Goal: Transaction & Acquisition: Purchase product/service

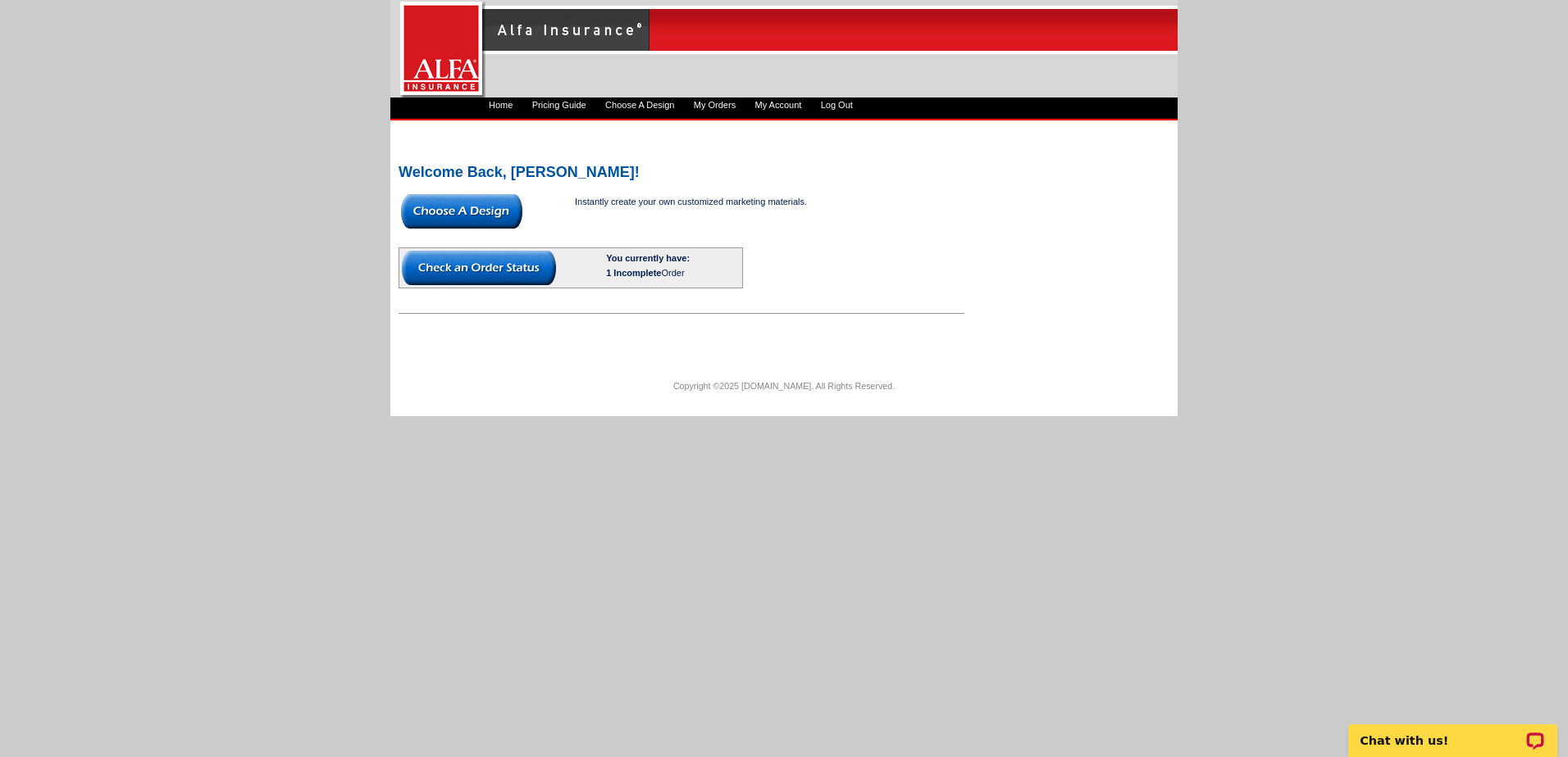
click at [469, 213] on img at bounding box center [461, 211] width 121 height 35
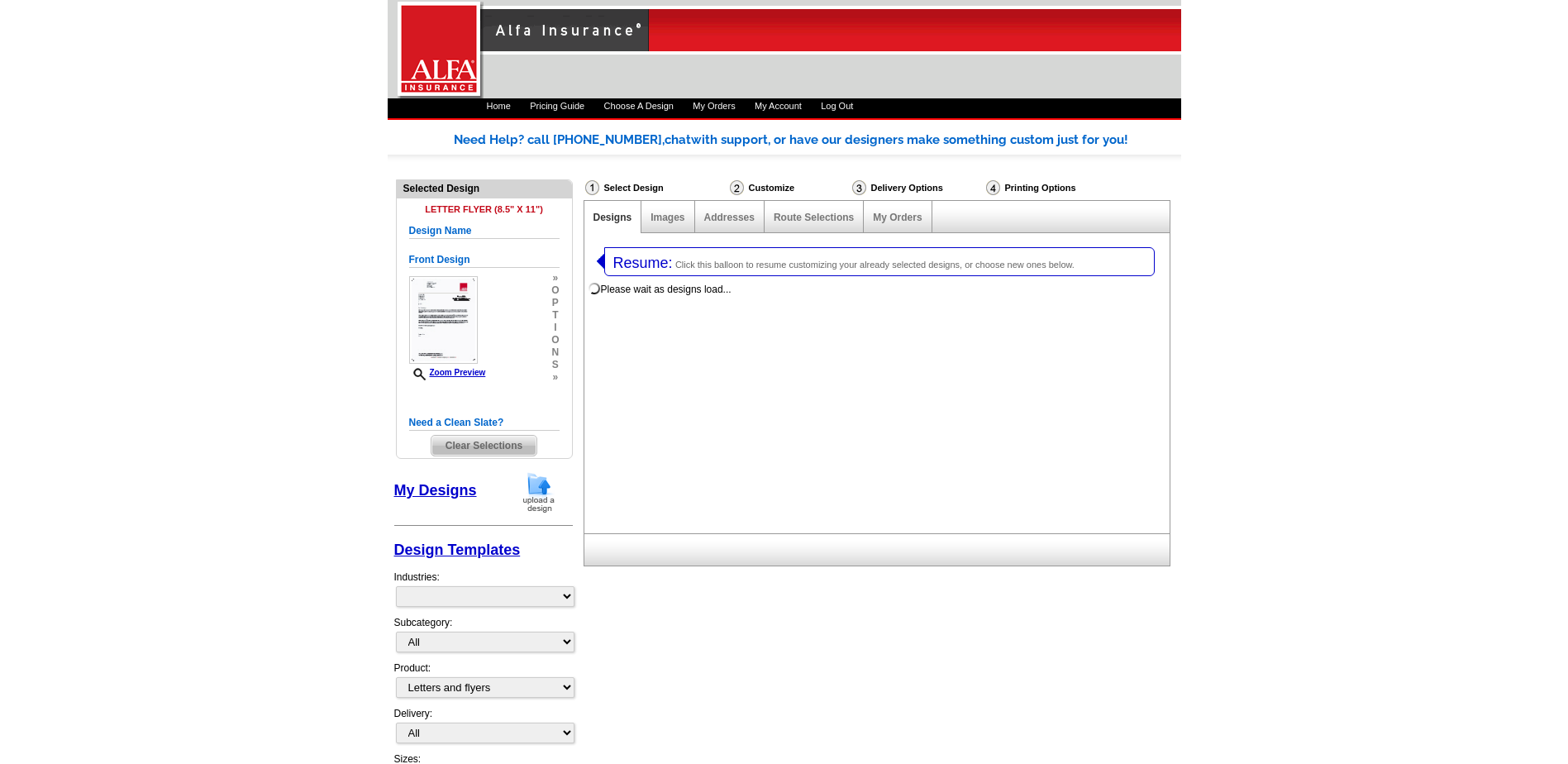
select select "2"
select select "6"
select select "back"
select select "1325"
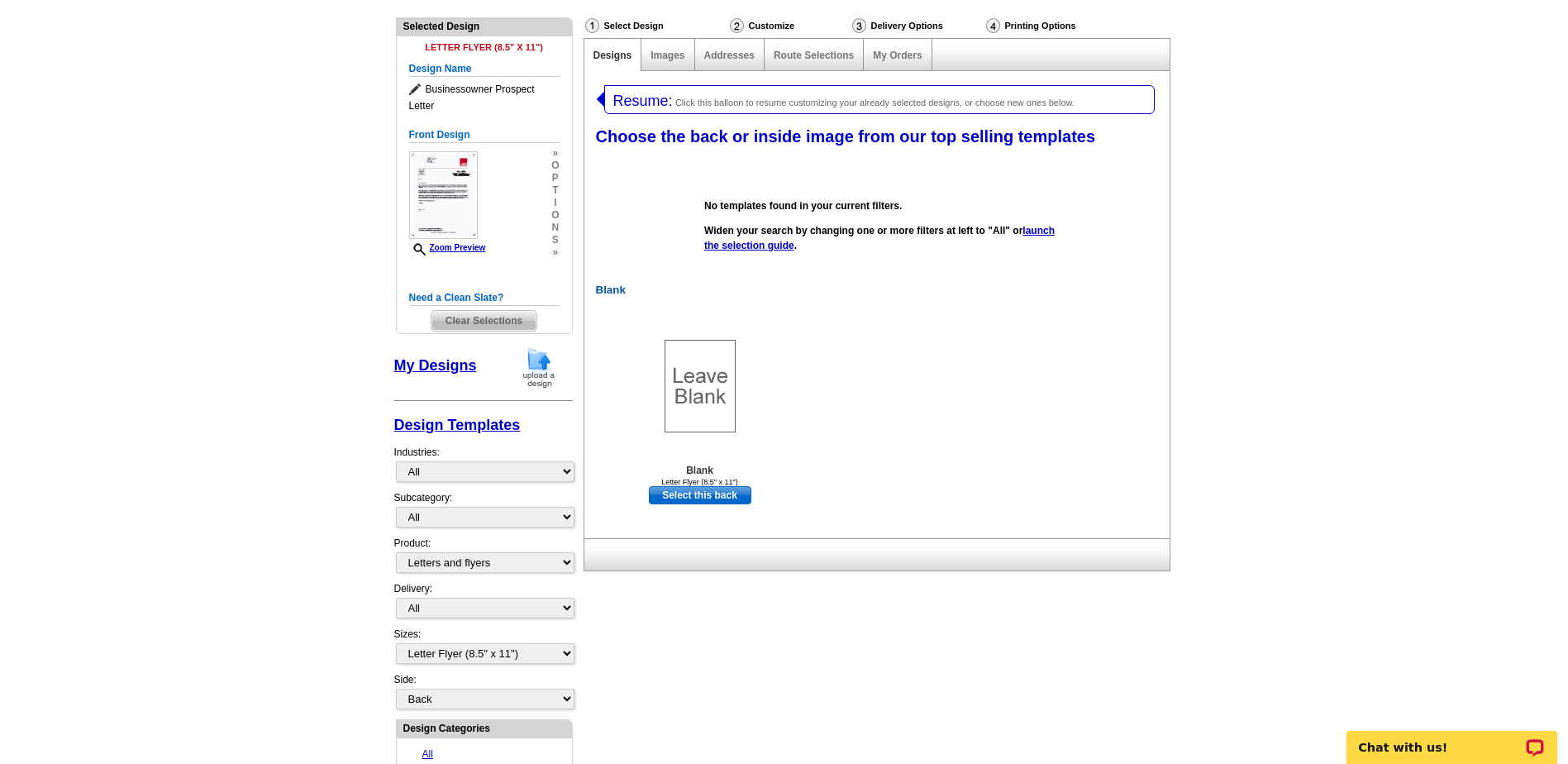
scroll to position [83, 0]
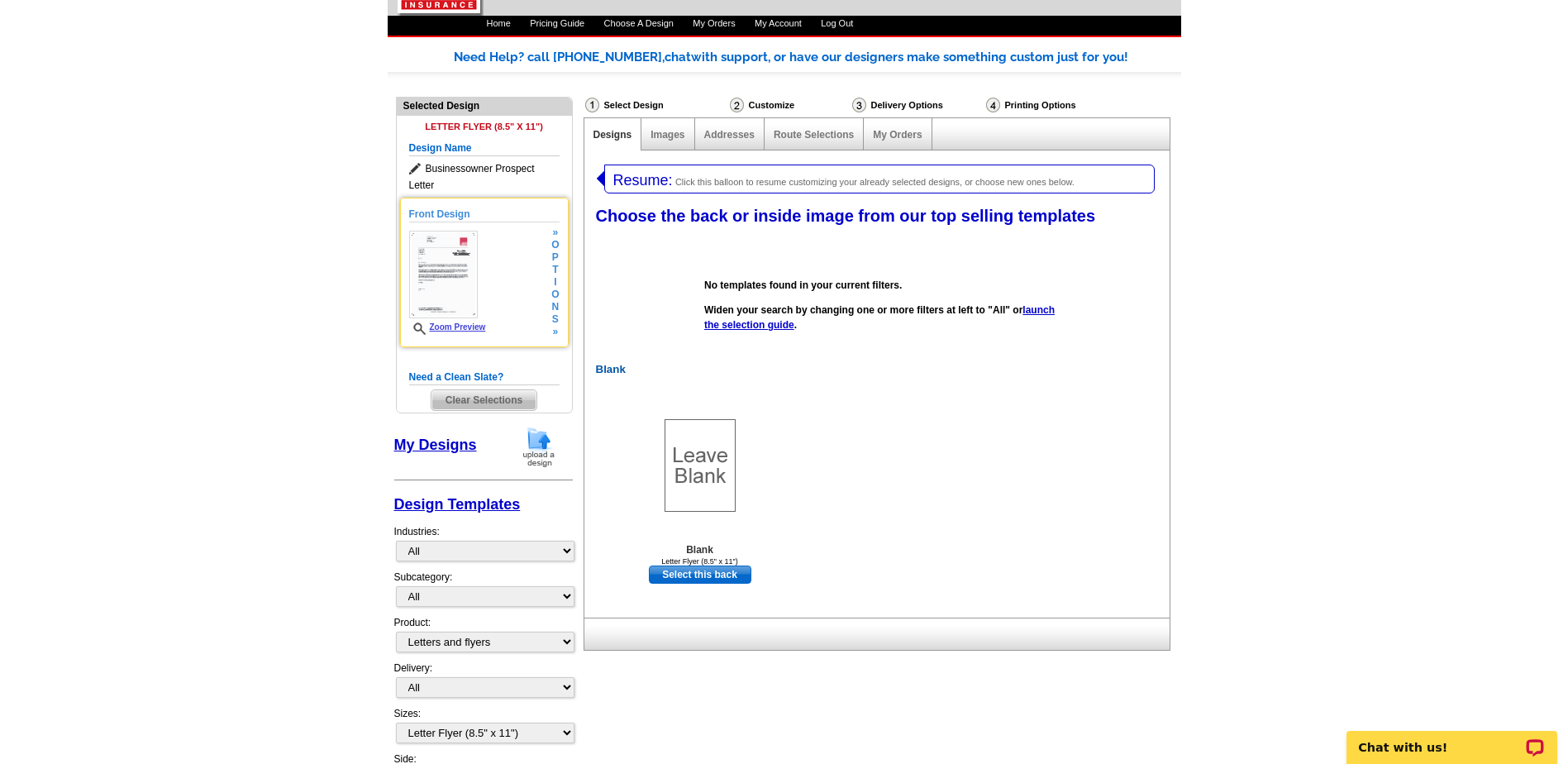
click at [436, 275] on img at bounding box center [443, 274] width 69 height 88
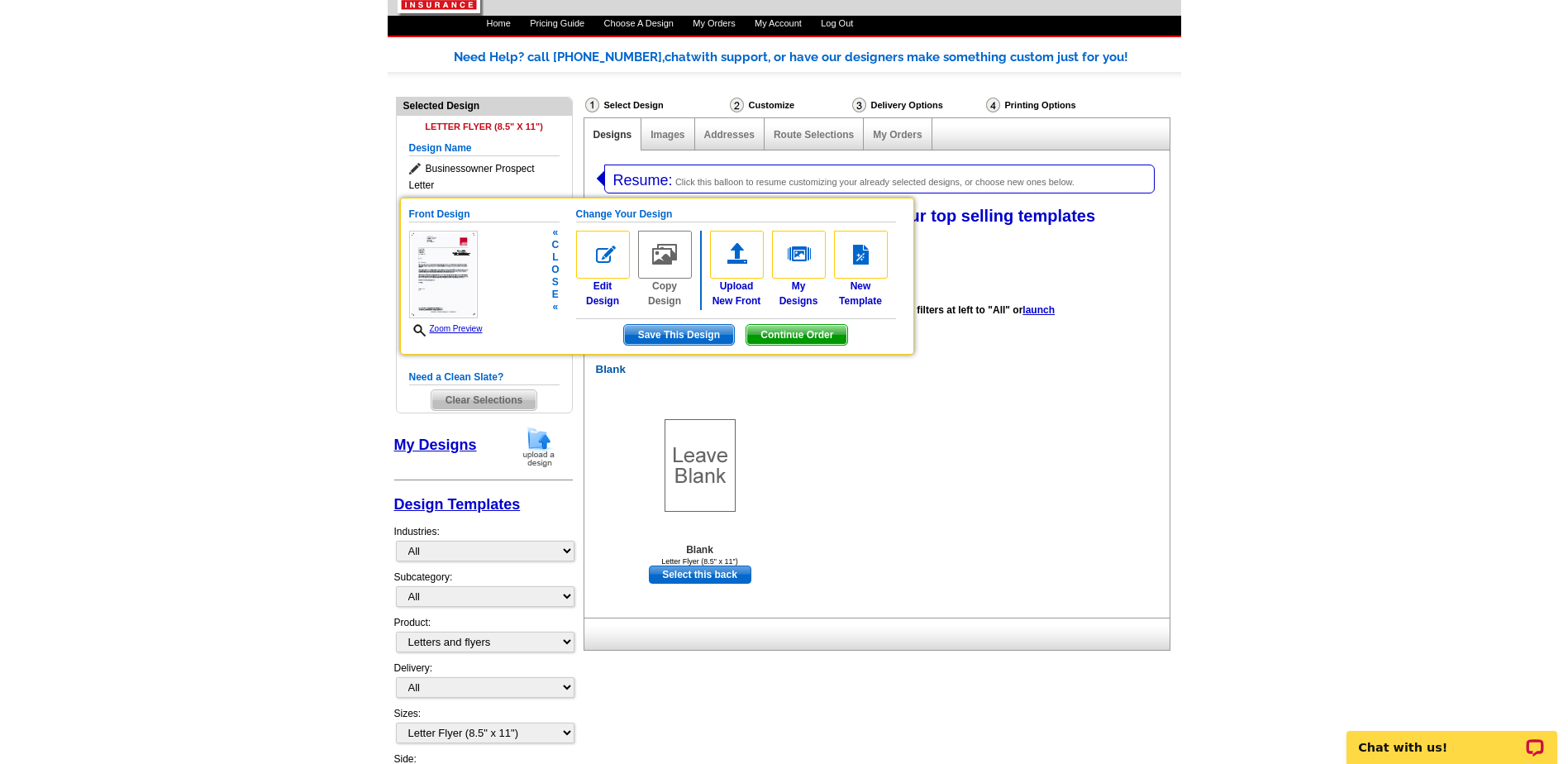
click at [675, 334] on span "Save This Design" at bounding box center [679, 334] width 110 height 20
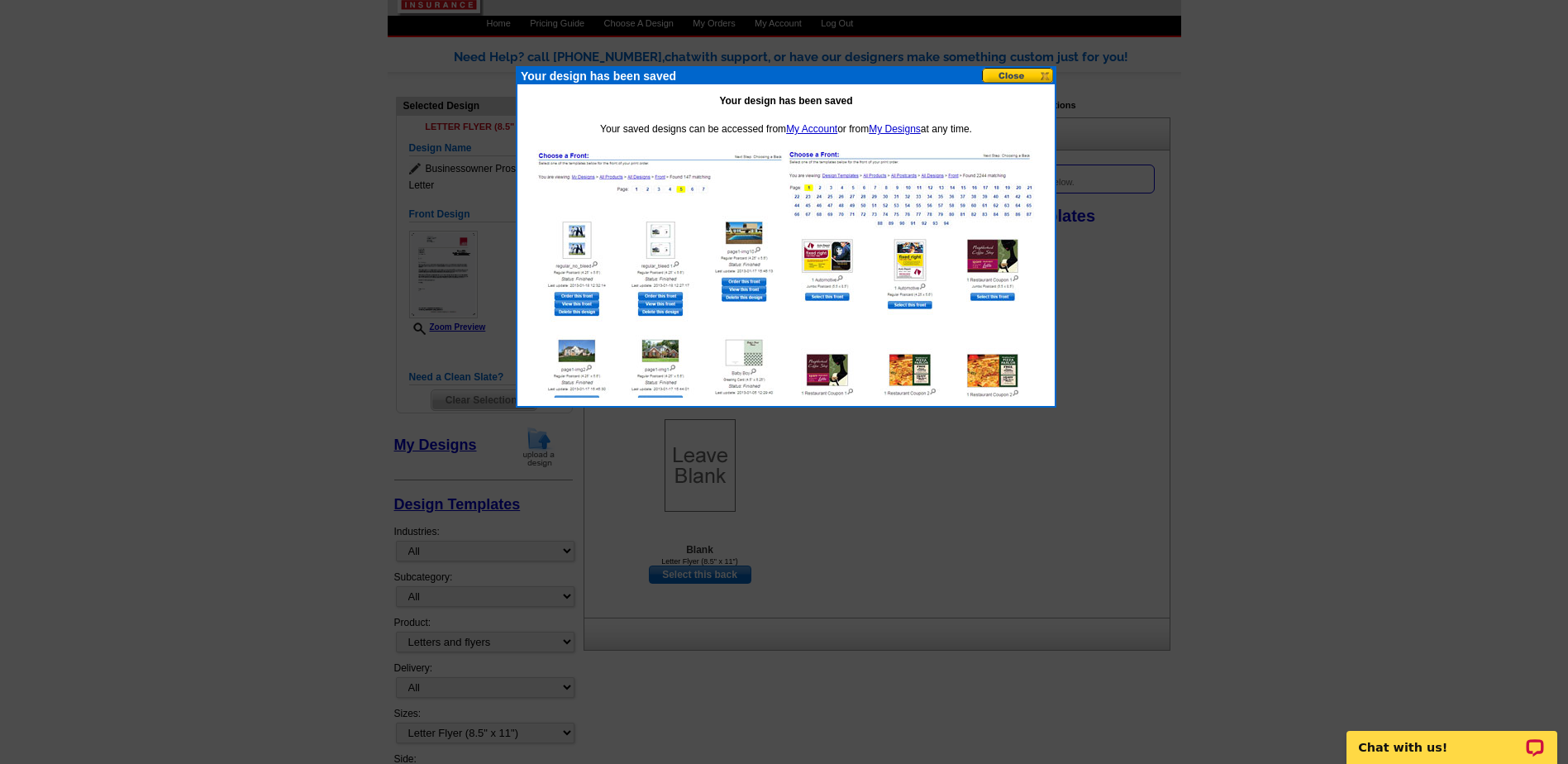
click at [1015, 74] on button at bounding box center [1018, 75] width 73 height 15
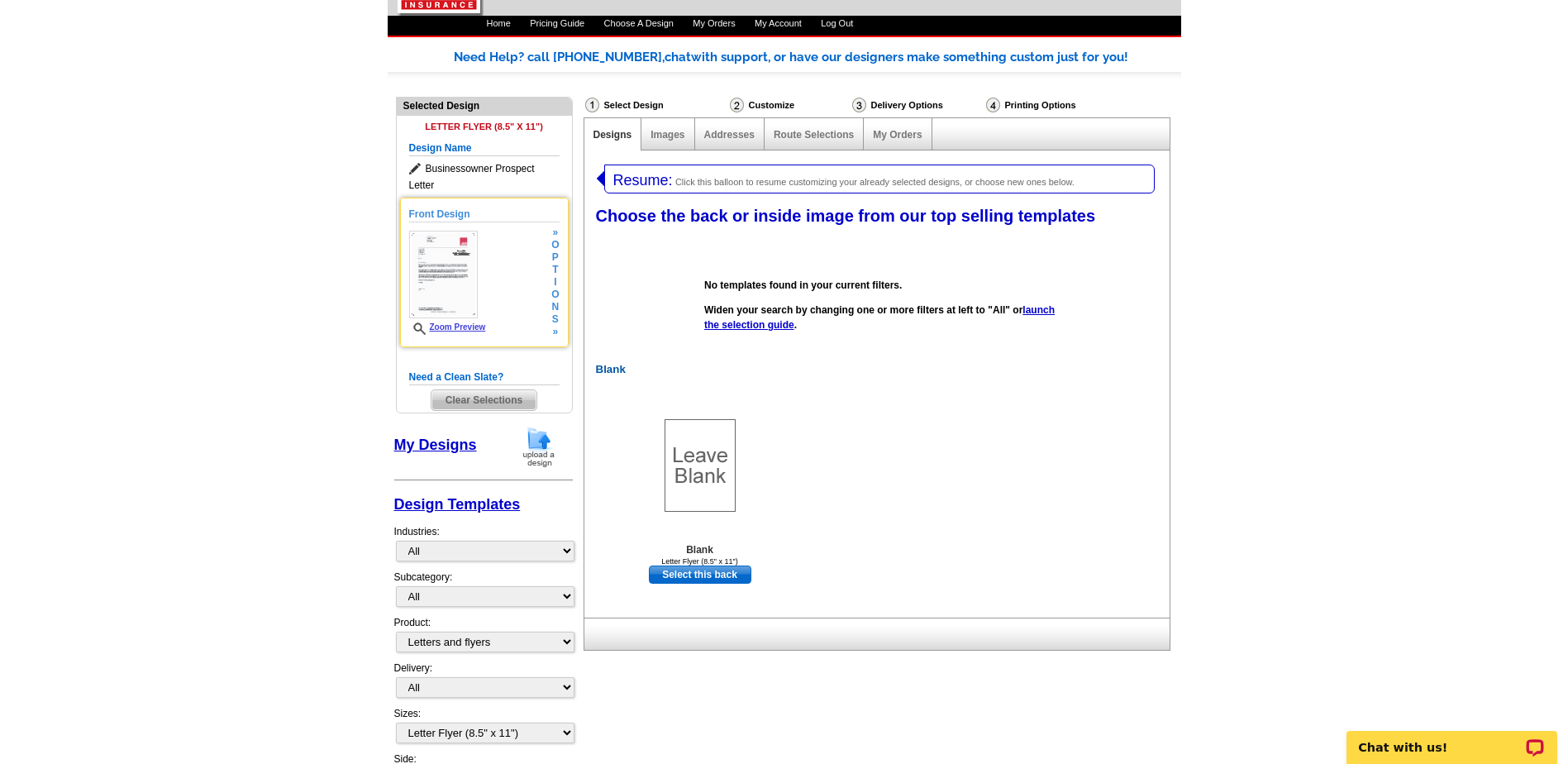
click at [556, 280] on span "i" at bounding box center [555, 282] width 8 height 13
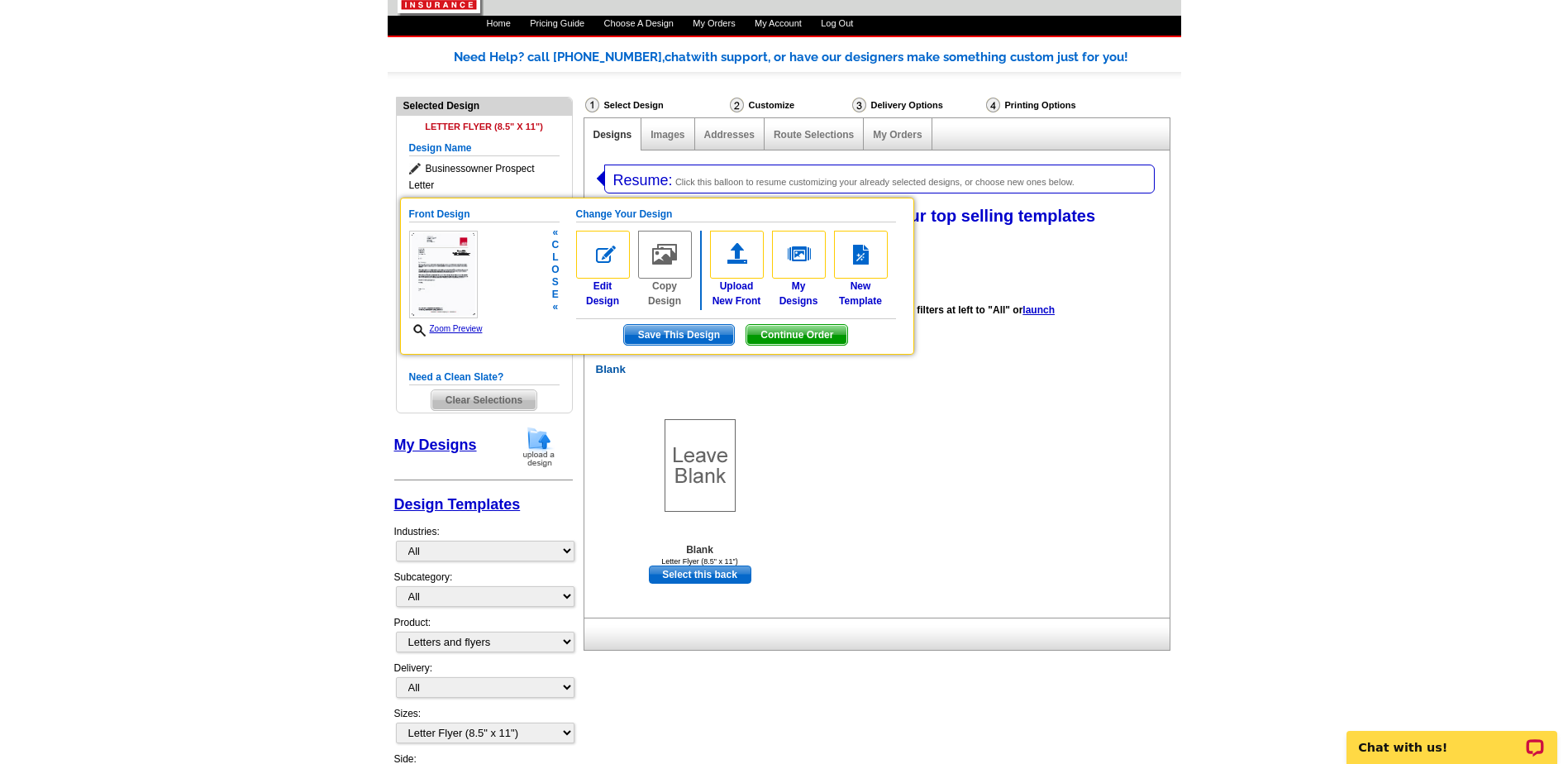
click at [811, 335] on span "Continue Order" at bounding box center [797, 334] width 101 height 20
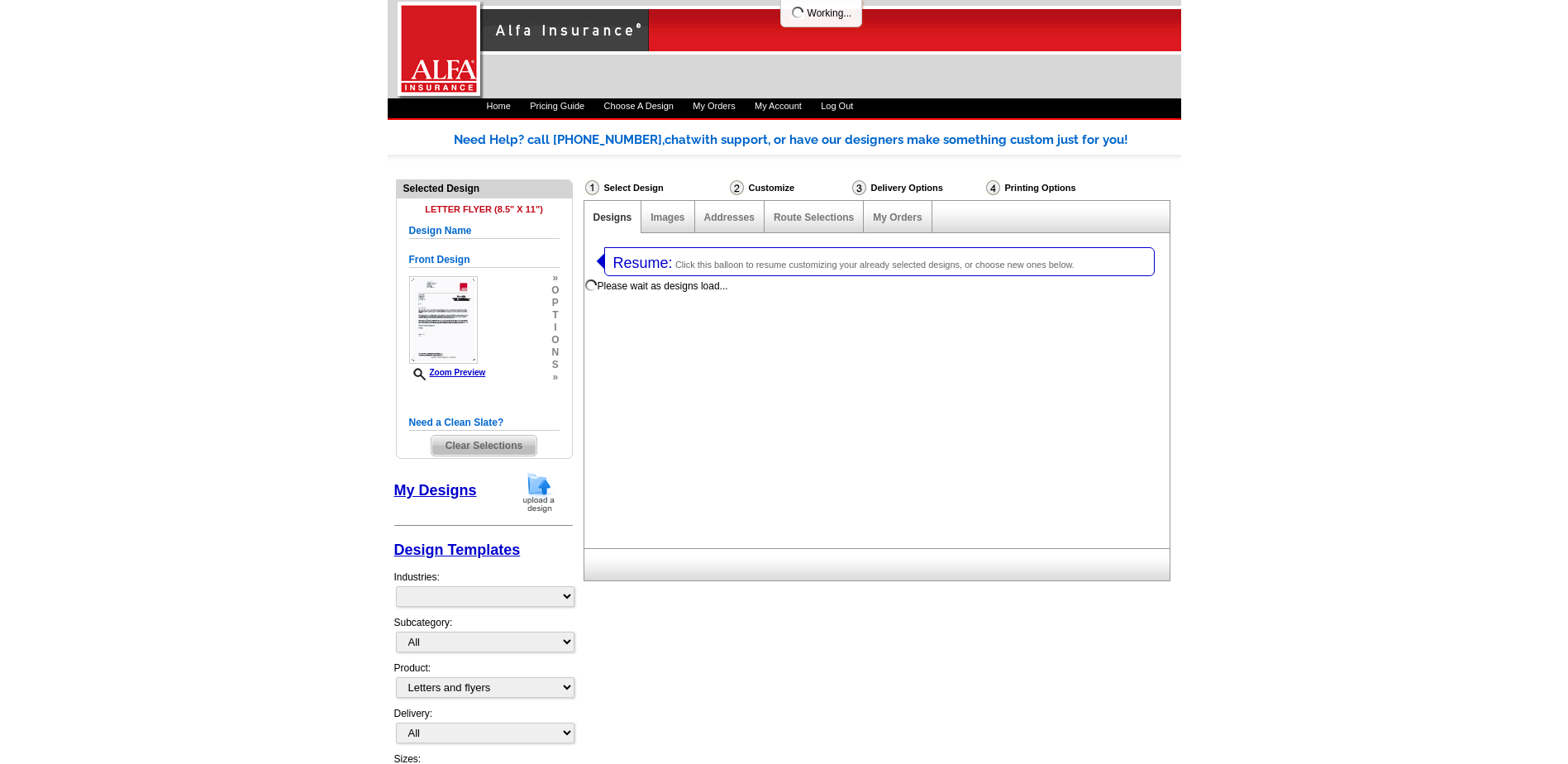
select select "2"
select select "6"
select select "back"
select select "1325"
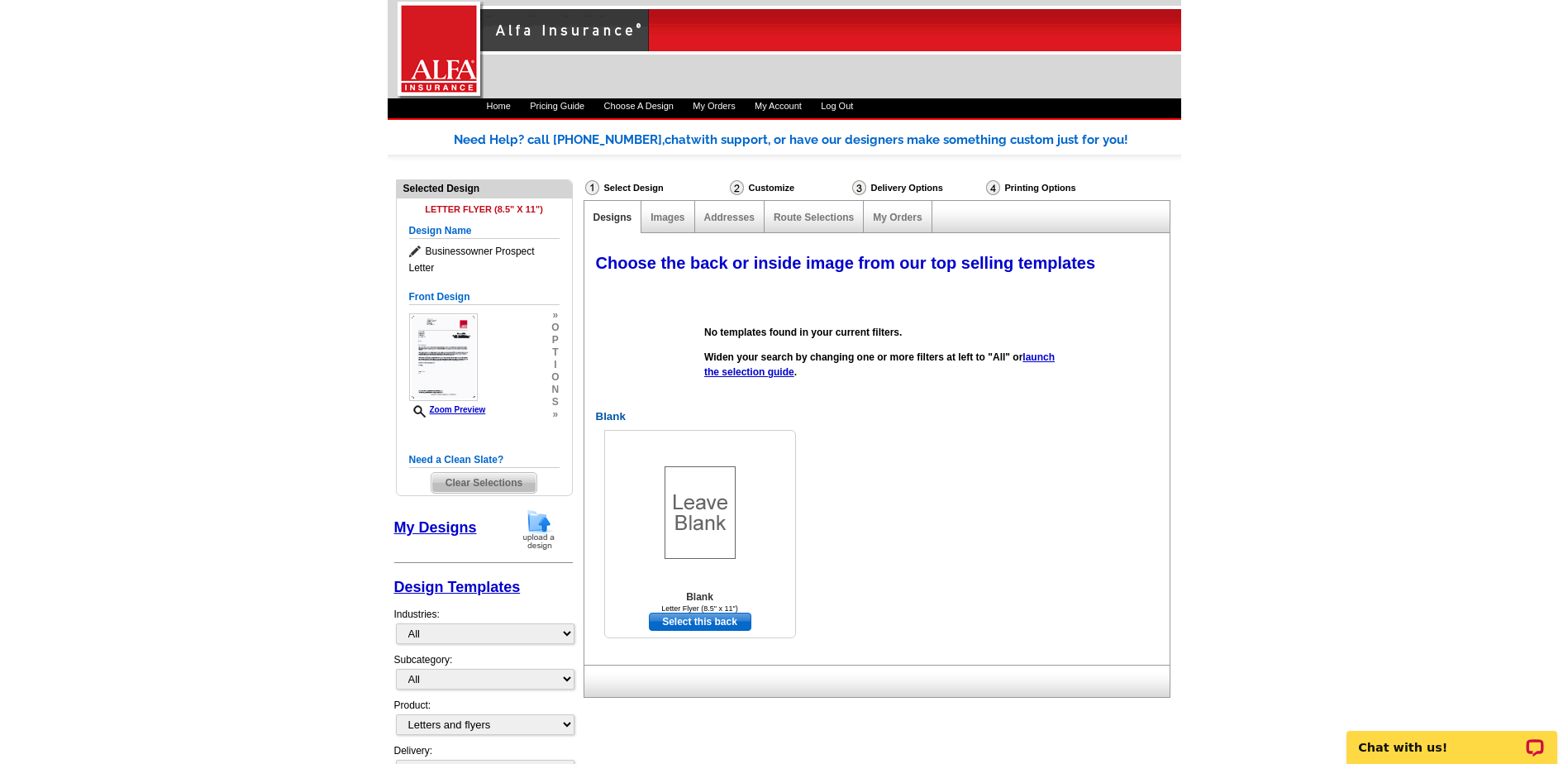
click at [710, 623] on link "Select this back" at bounding box center [700, 621] width 102 height 18
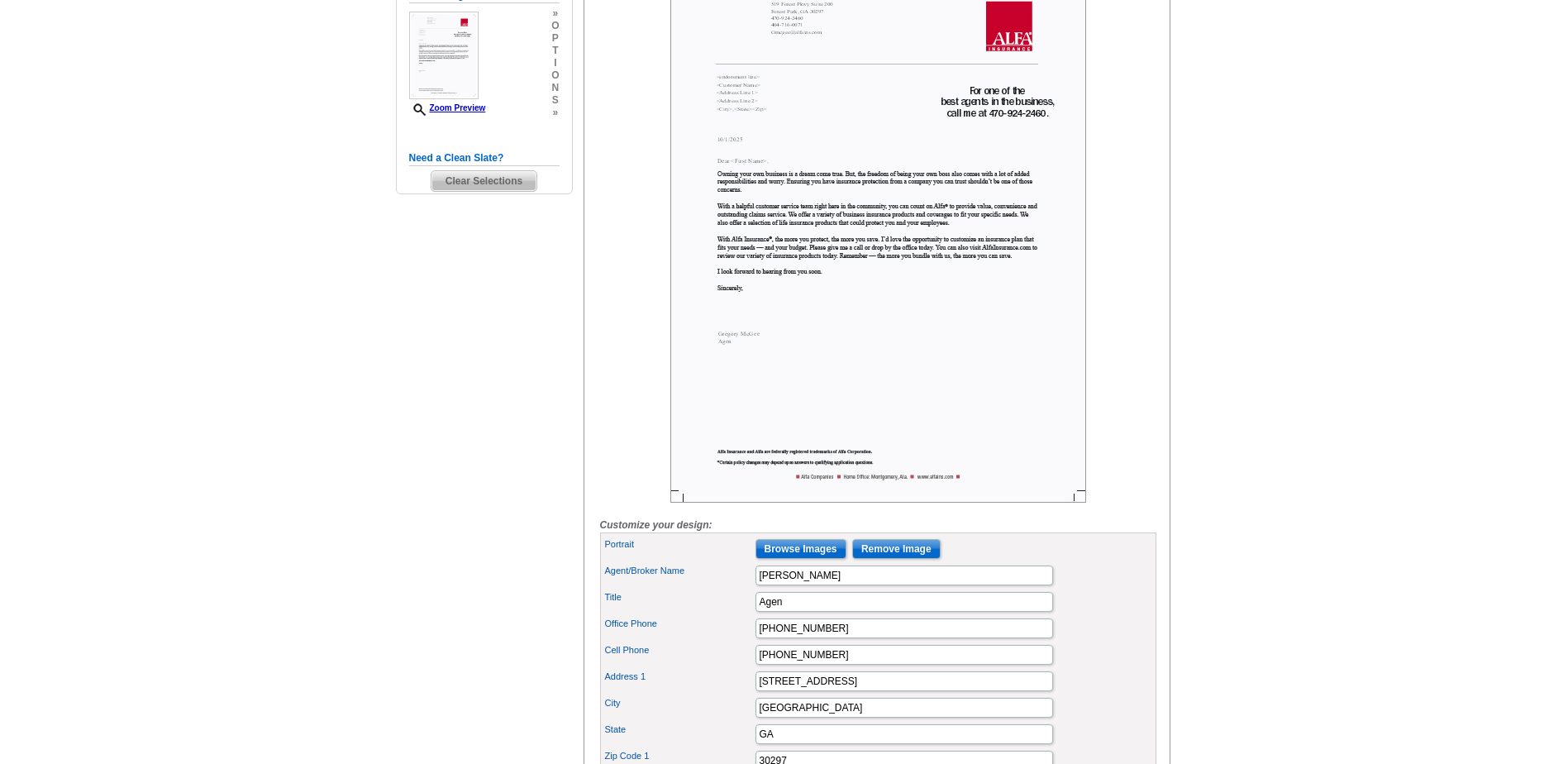
scroll to position [331, 0]
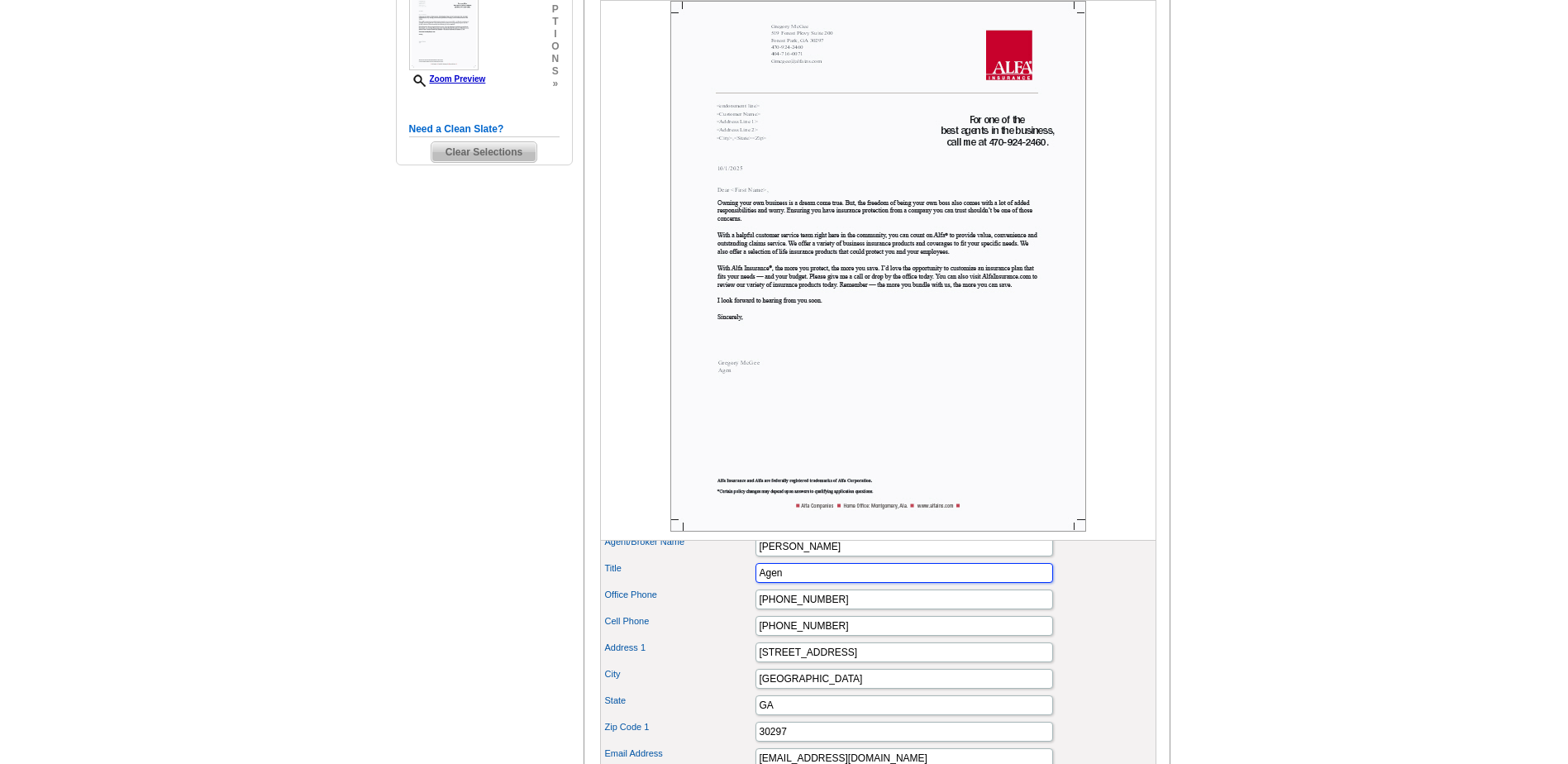
click at [797, 583] on input "Agen" at bounding box center [904, 573] width 297 height 20
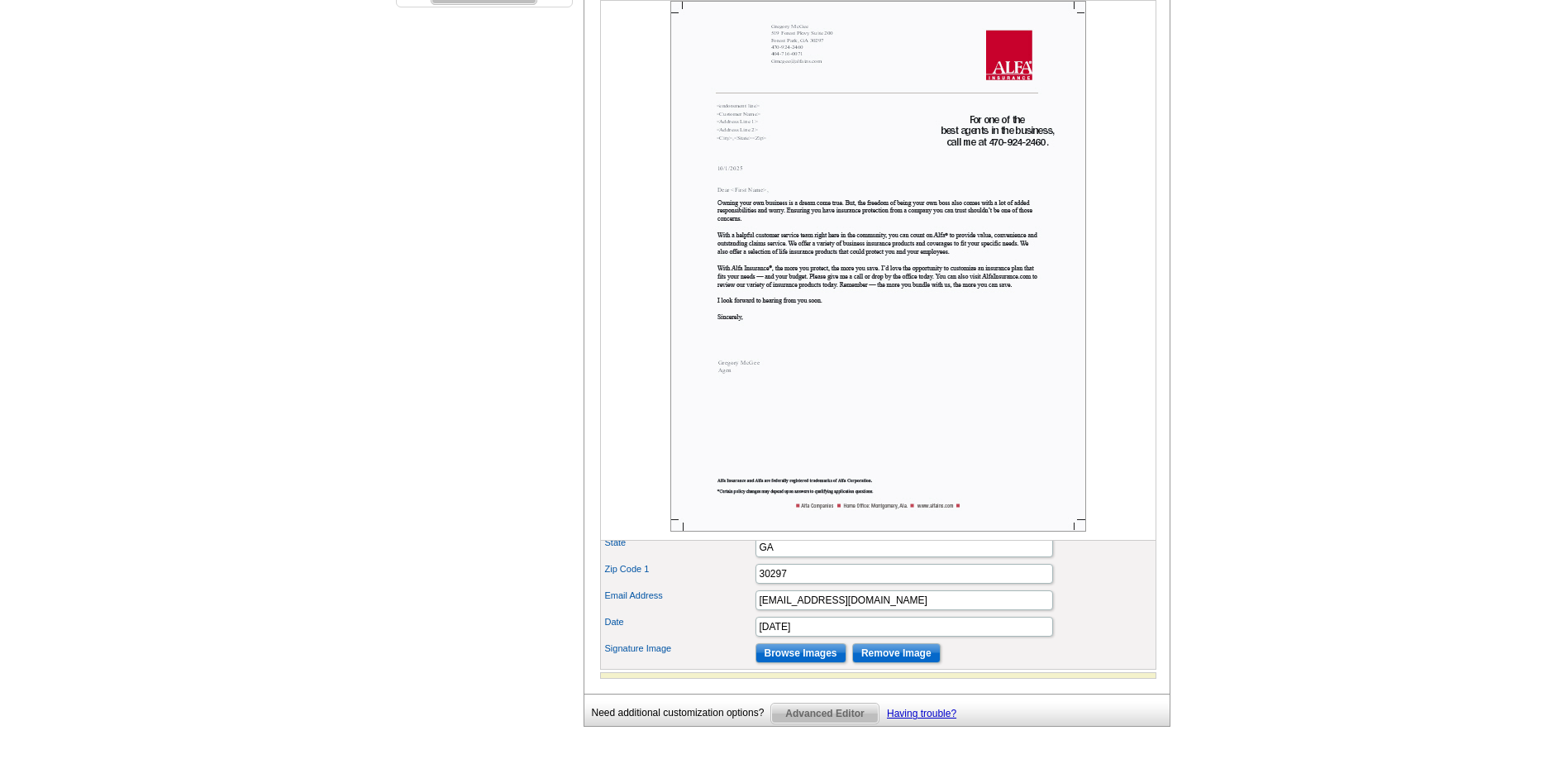
scroll to position [497, 0]
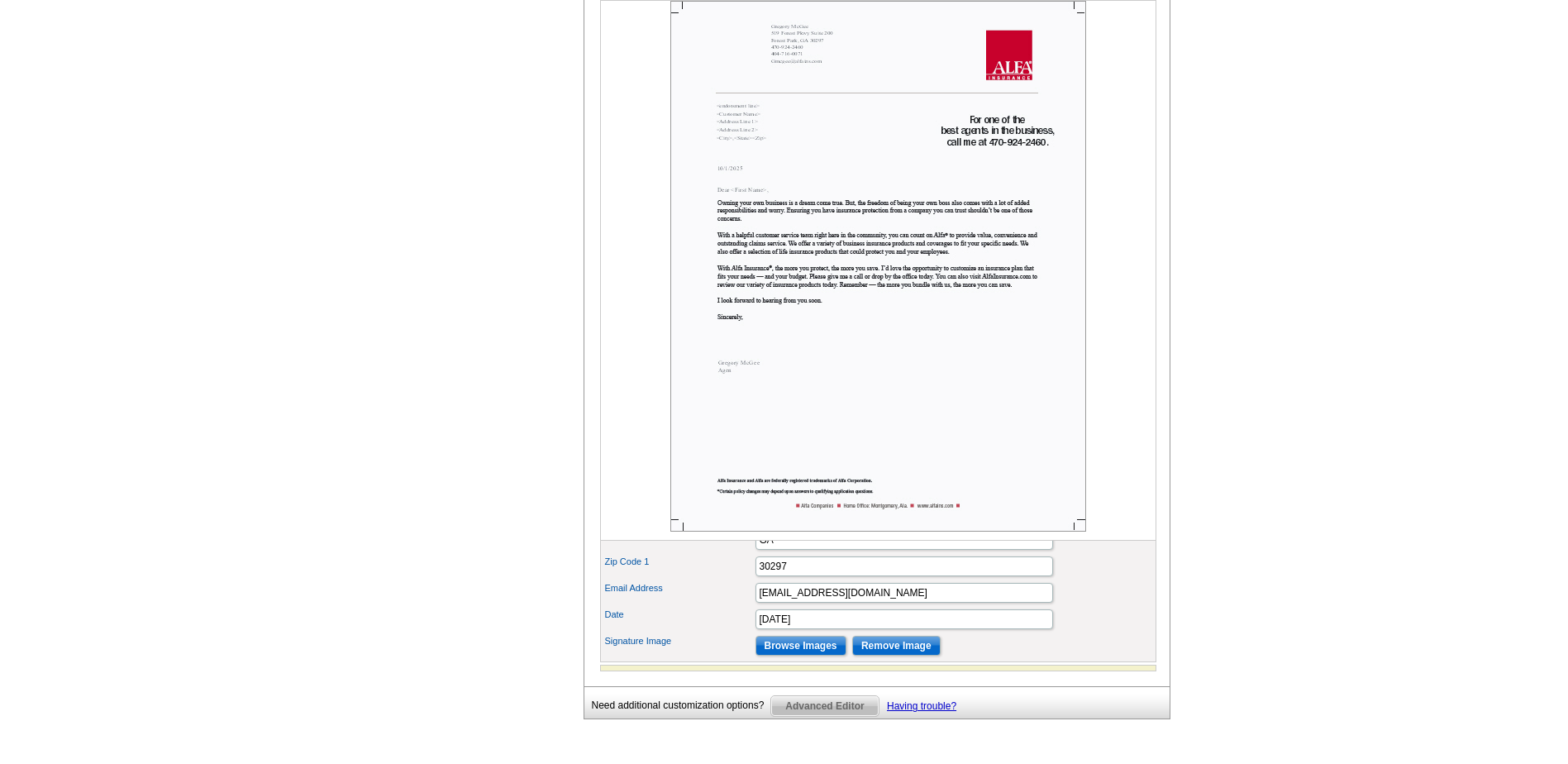
type input "Agent"
click at [778, 630] on input "10/1/2025" at bounding box center [904, 619] width 297 height 20
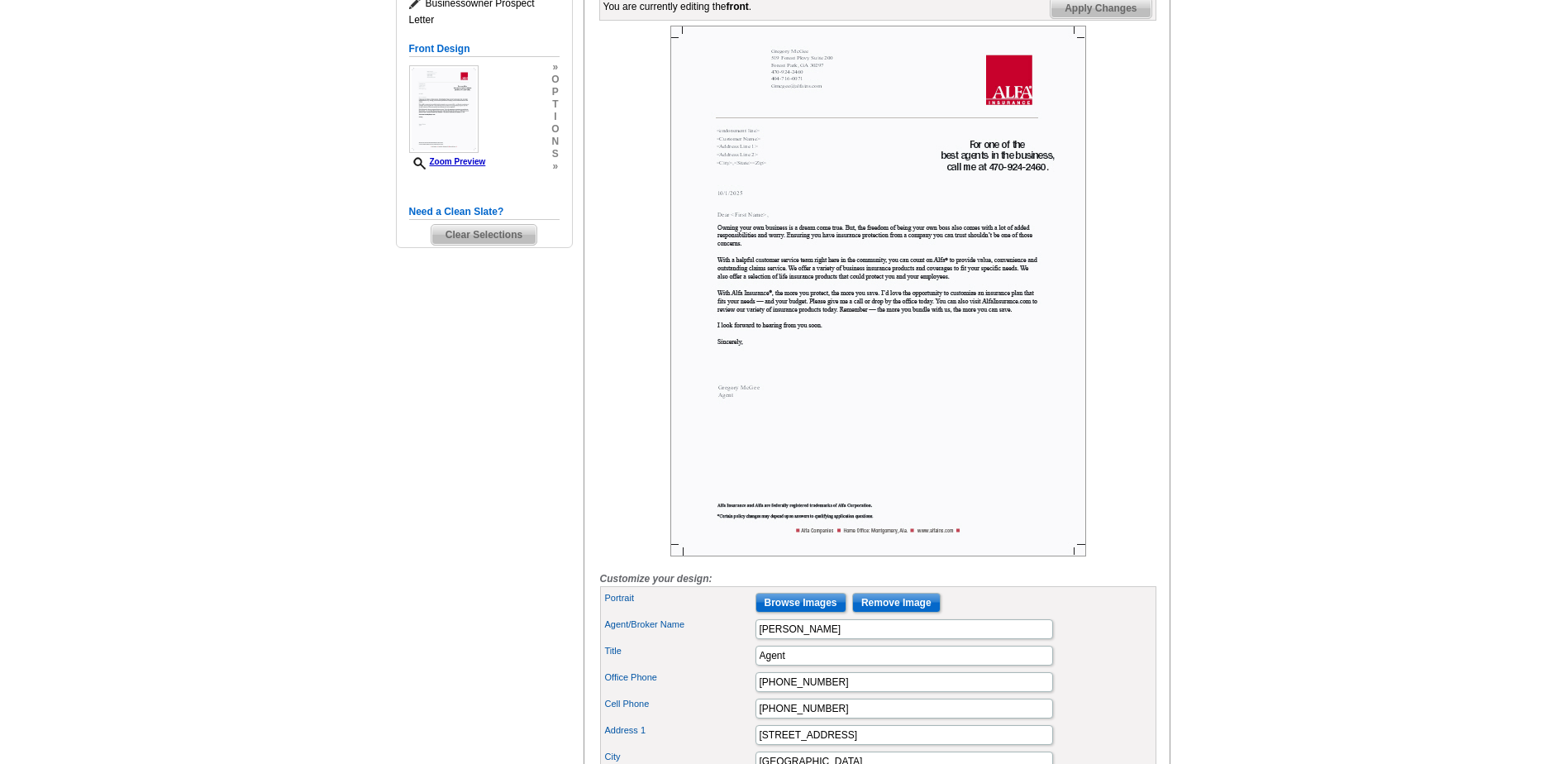
scroll to position [0, 0]
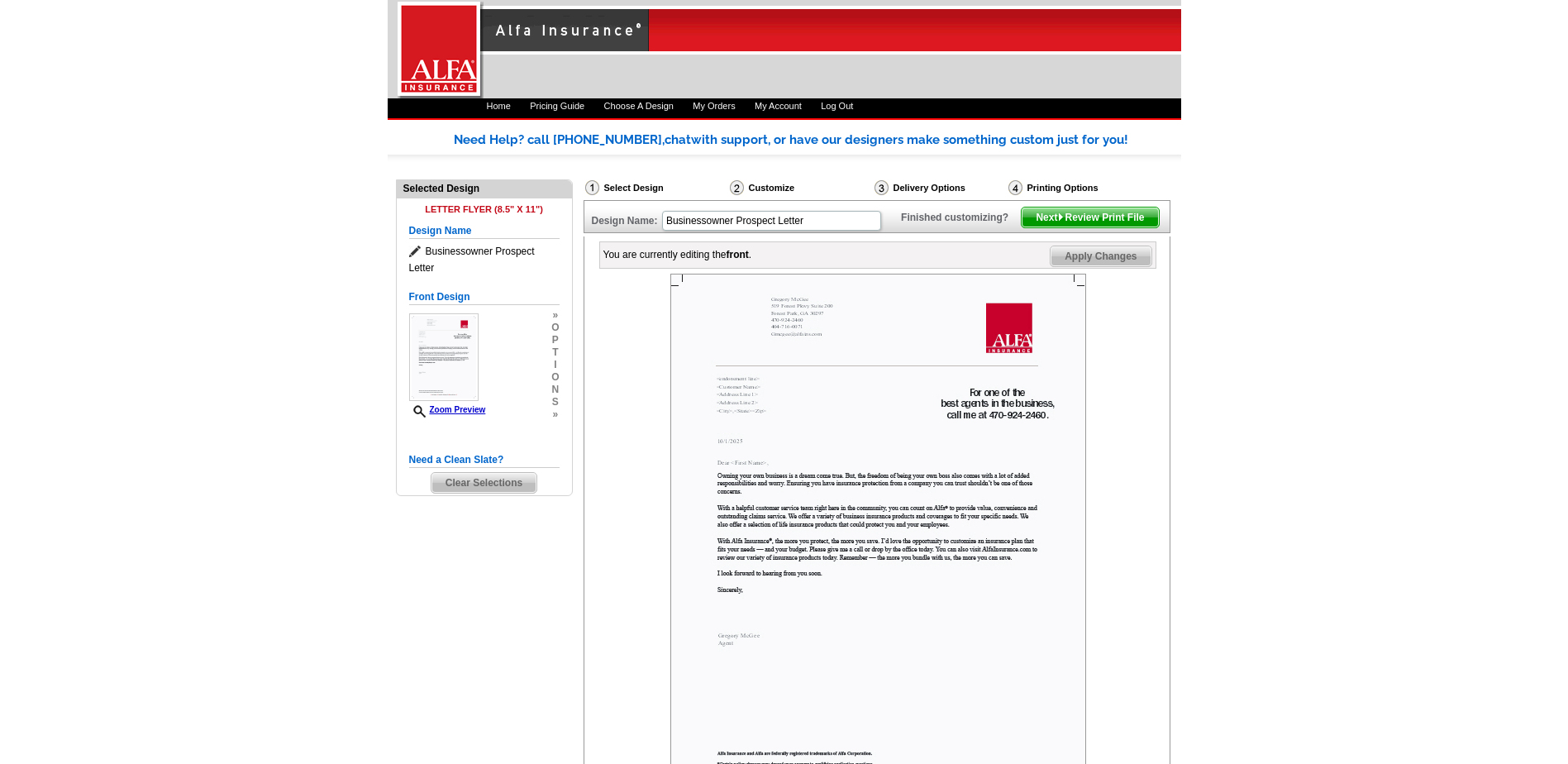
type input "10/9/2025"
click at [1096, 227] on span "Next Review Print File" at bounding box center [1090, 217] width 137 height 20
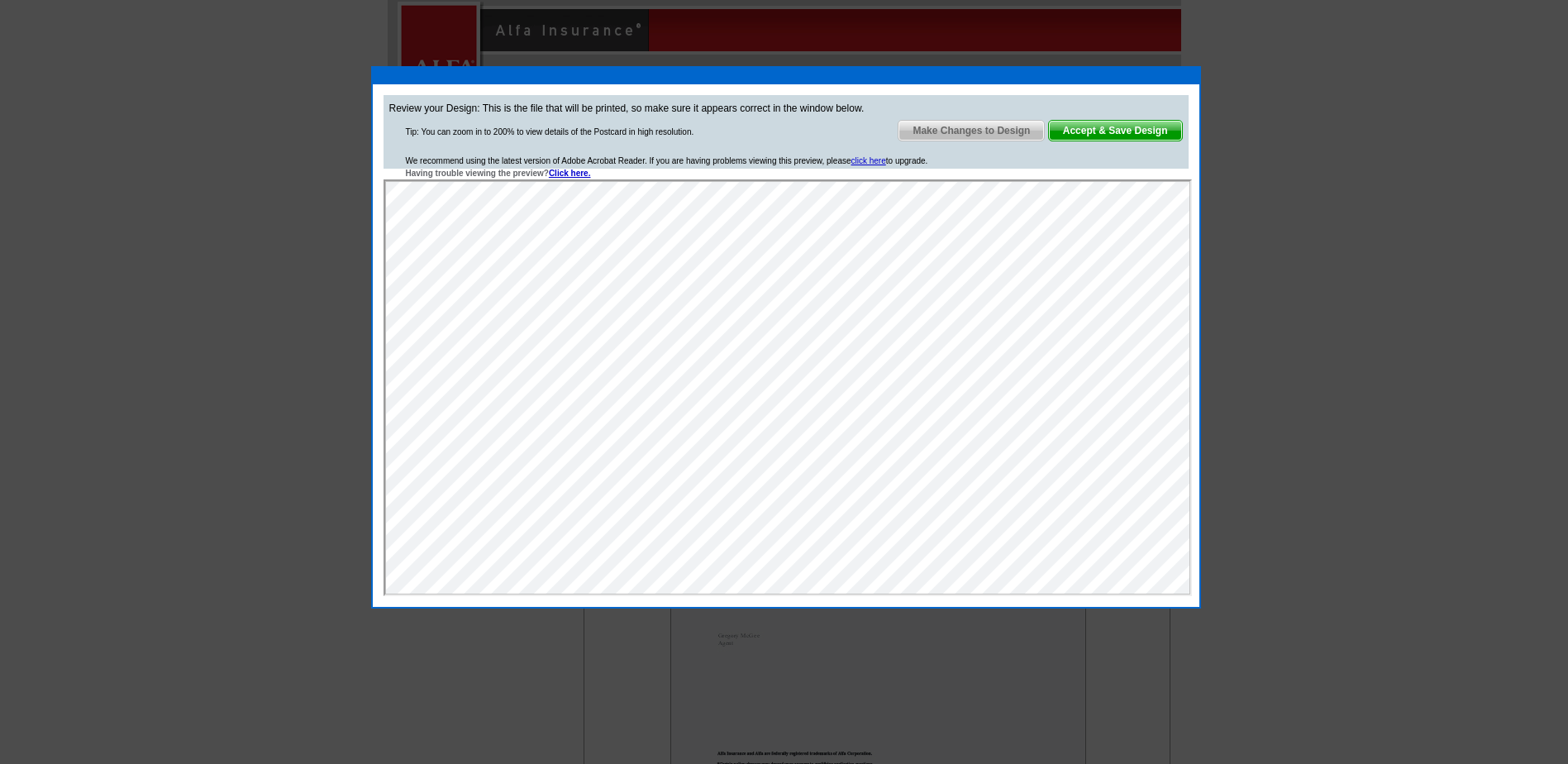
click at [1120, 126] on span "Accept & Save Design" at bounding box center [1115, 130] width 133 height 20
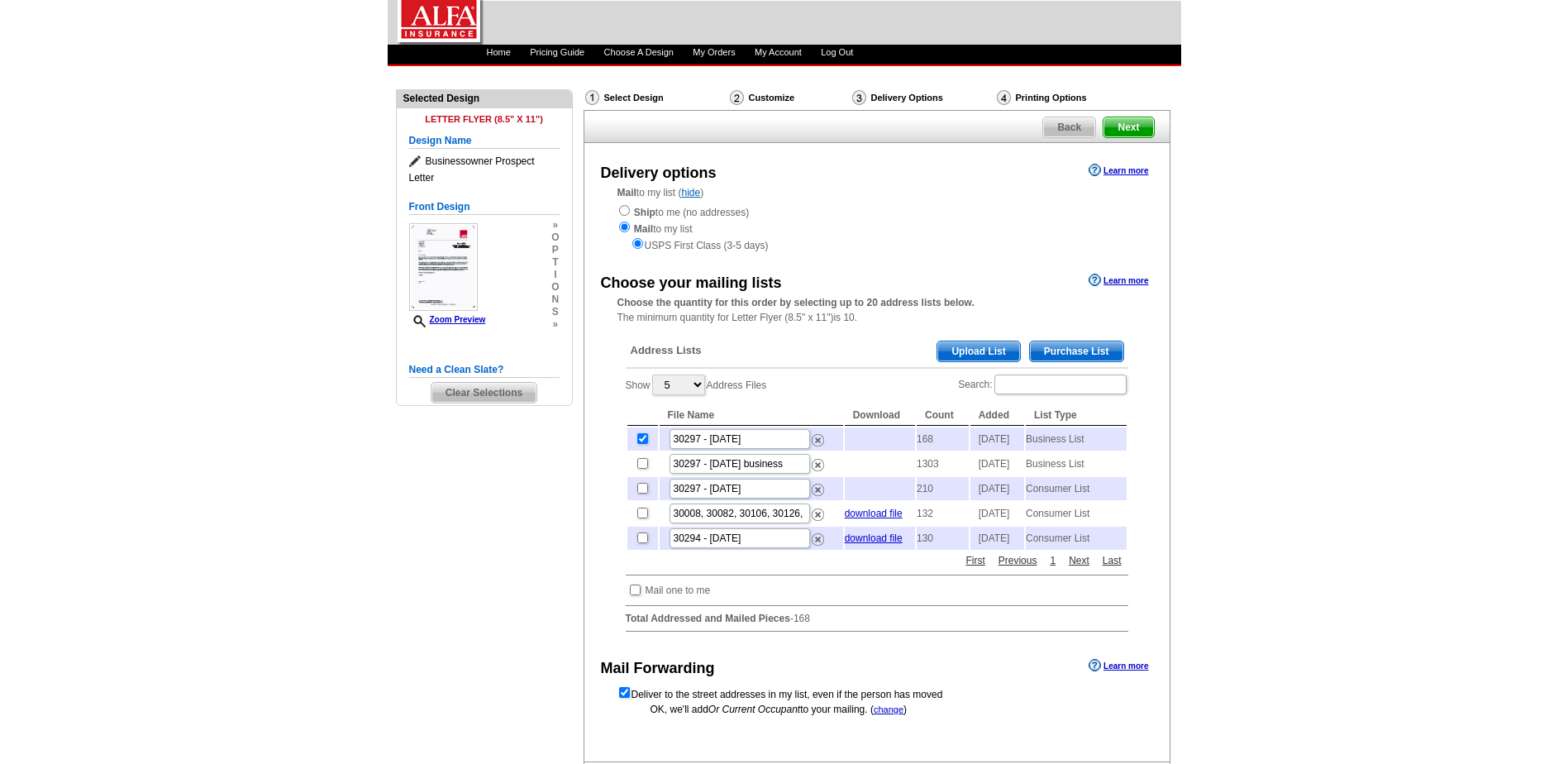
scroll to position [83, 0]
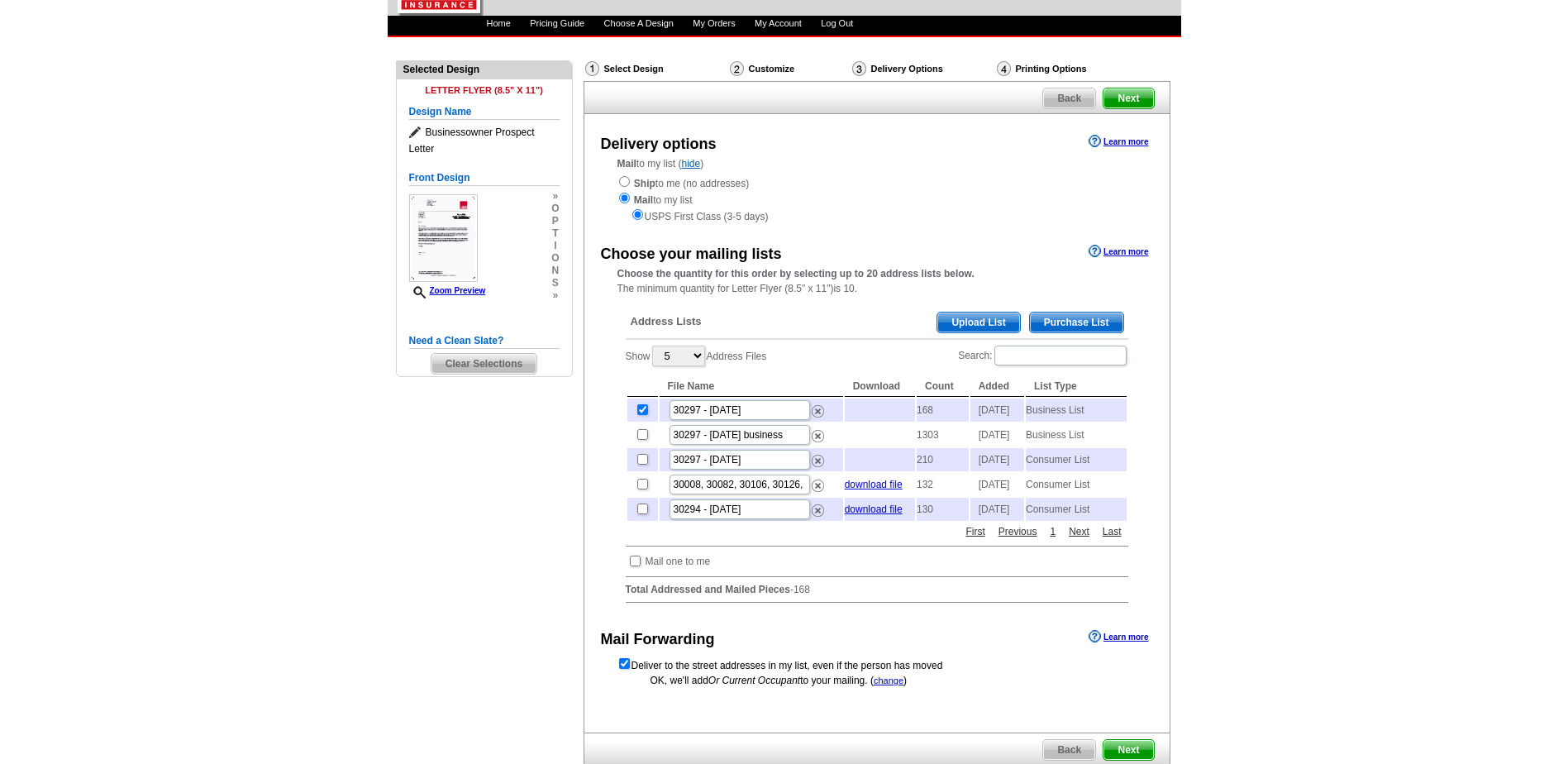
click at [961, 409] on td "168" at bounding box center [942, 410] width 52 height 23
click at [976, 321] on span "Upload List" at bounding box center [979, 322] width 82 height 20
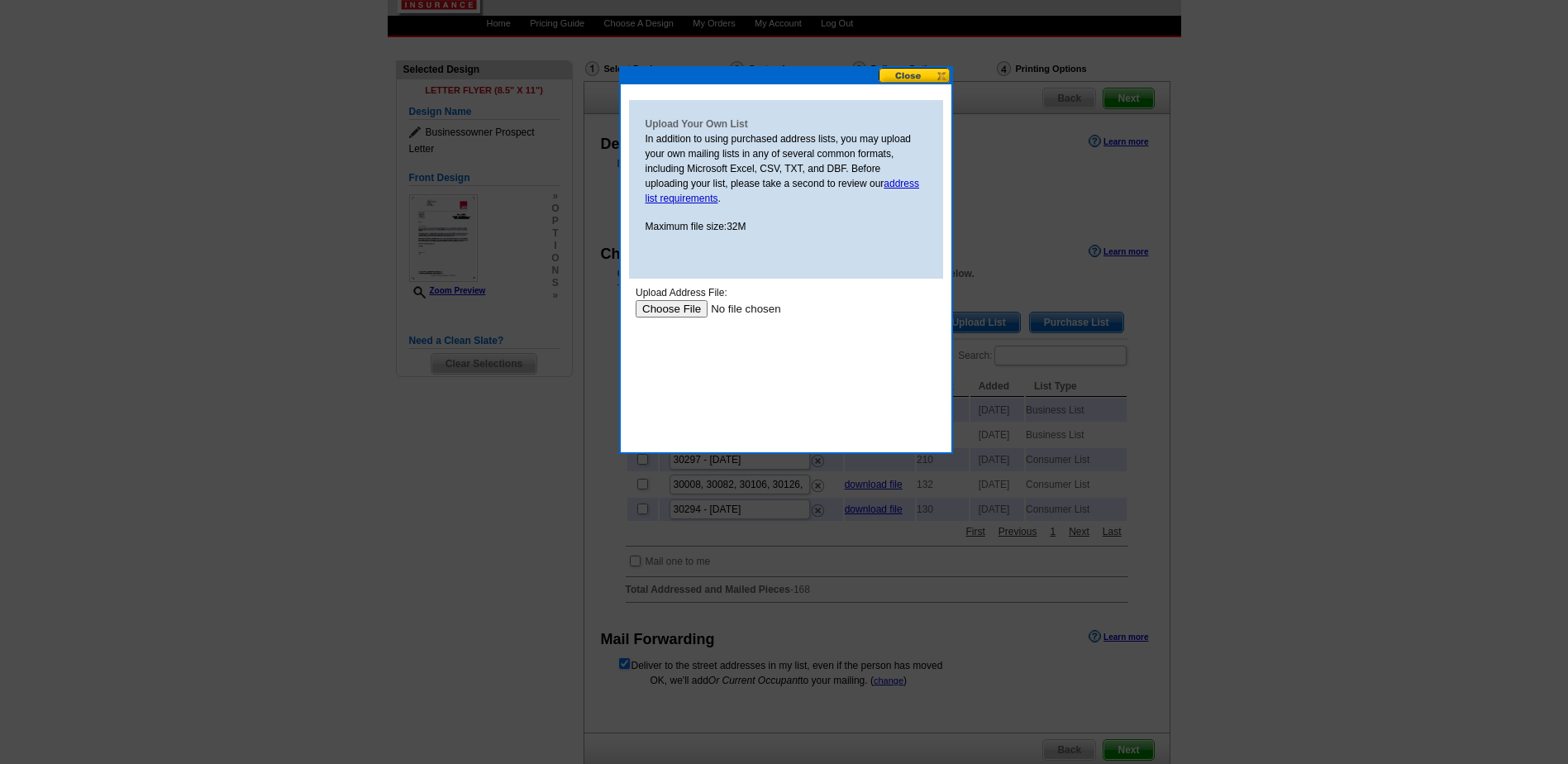
scroll to position [0, 0]
click at [910, 79] on button at bounding box center [915, 75] width 73 height 15
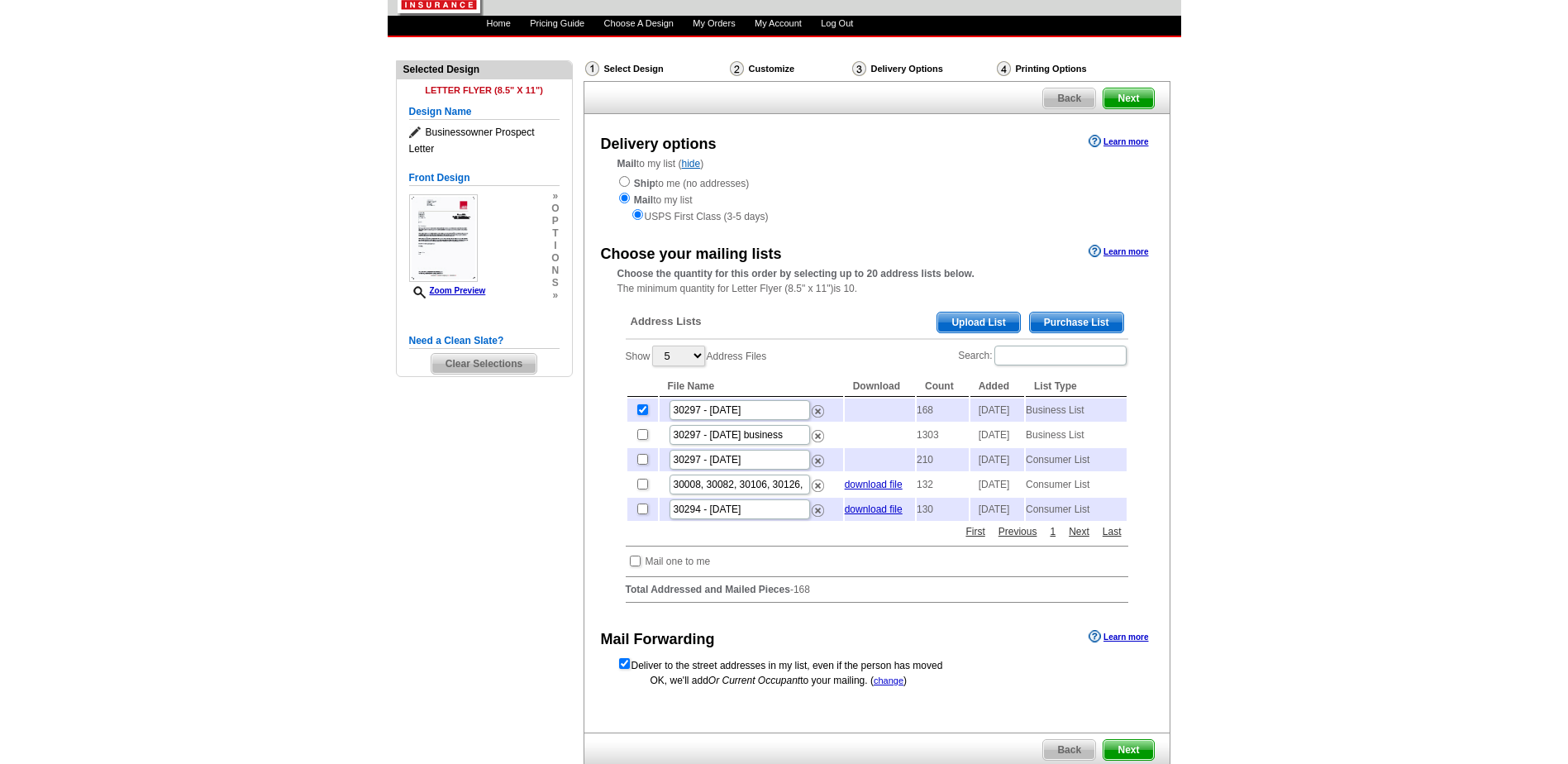
click at [1078, 319] on span "Purchase List" at bounding box center [1076, 322] width 93 height 20
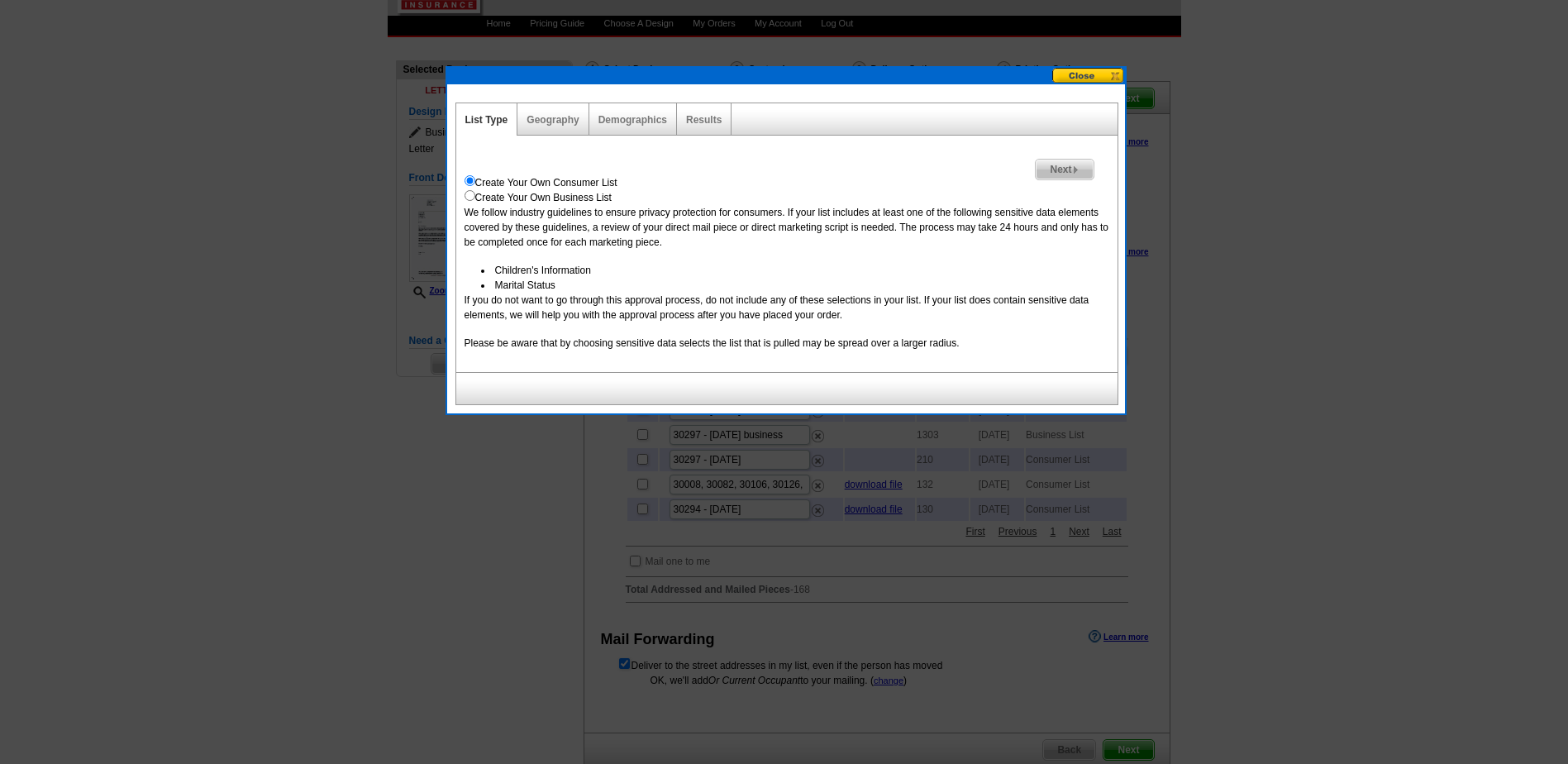
click at [471, 193] on input "radio" at bounding box center [470, 196] width 11 height 11
radio input "true"
click at [557, 121] on link "Geography" at bounding box center [553, 120] width 52 height 12
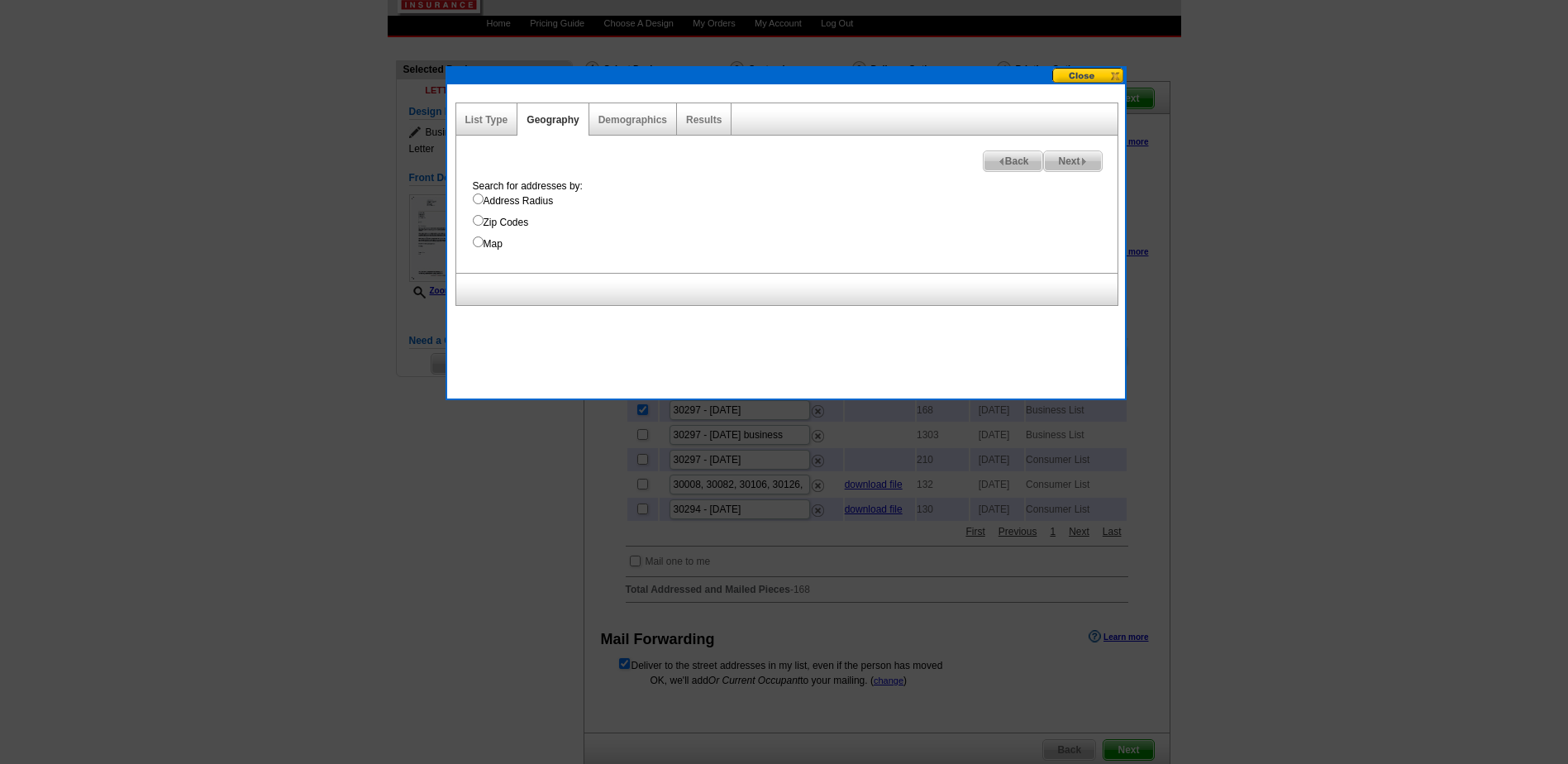
click at [477, 218] on input "Zip Codes" at bounding box center [478, 220] width 11 height 11
radio input "true"
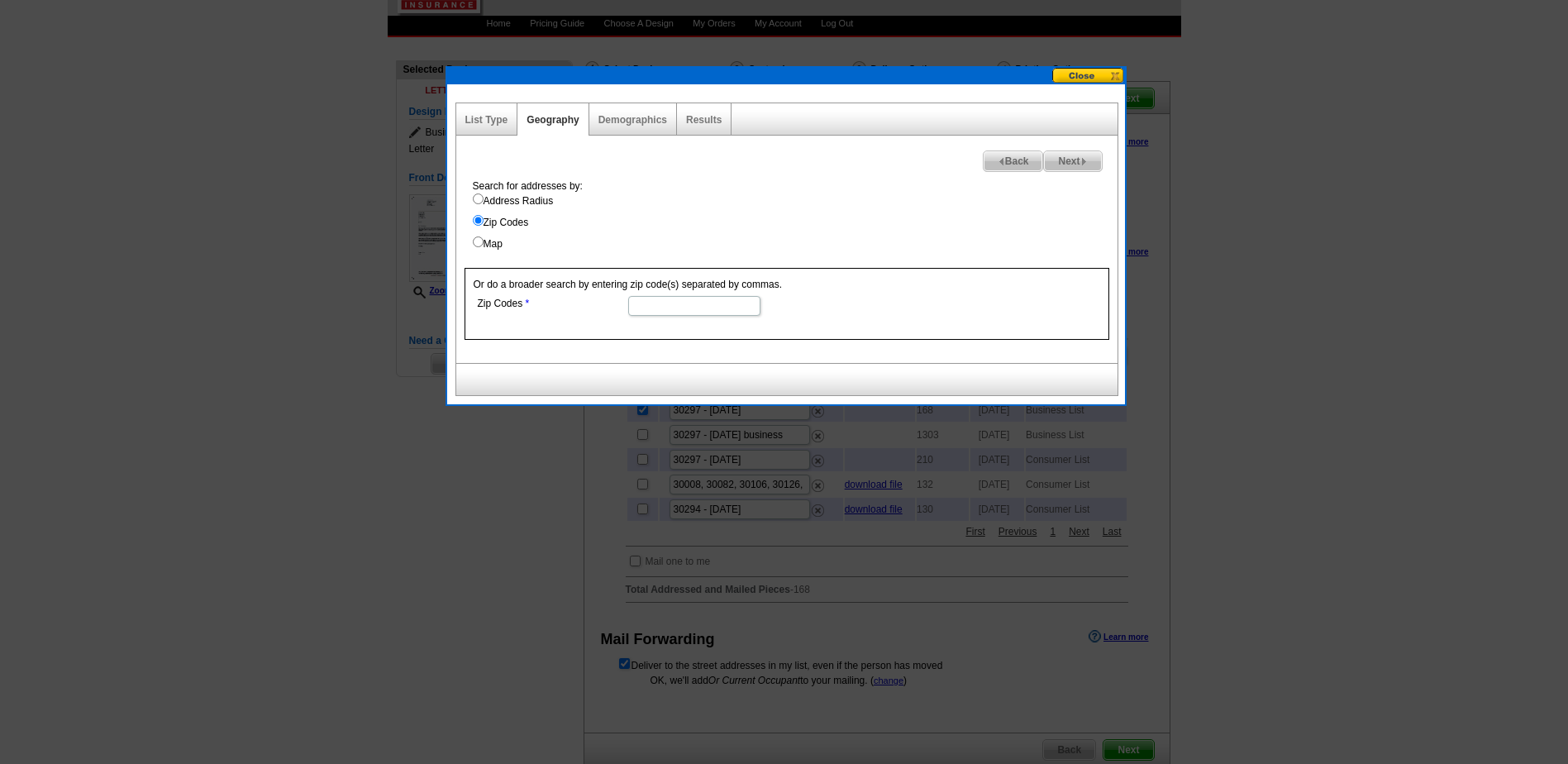
click at [661, 305] on input "Zip Codes" at bounding box center [694, 306] width 132 height 20
type input "30297"
click at [602, 119] on link "Demographics" at bounding box center [633, 120] width 68 height 12
select select
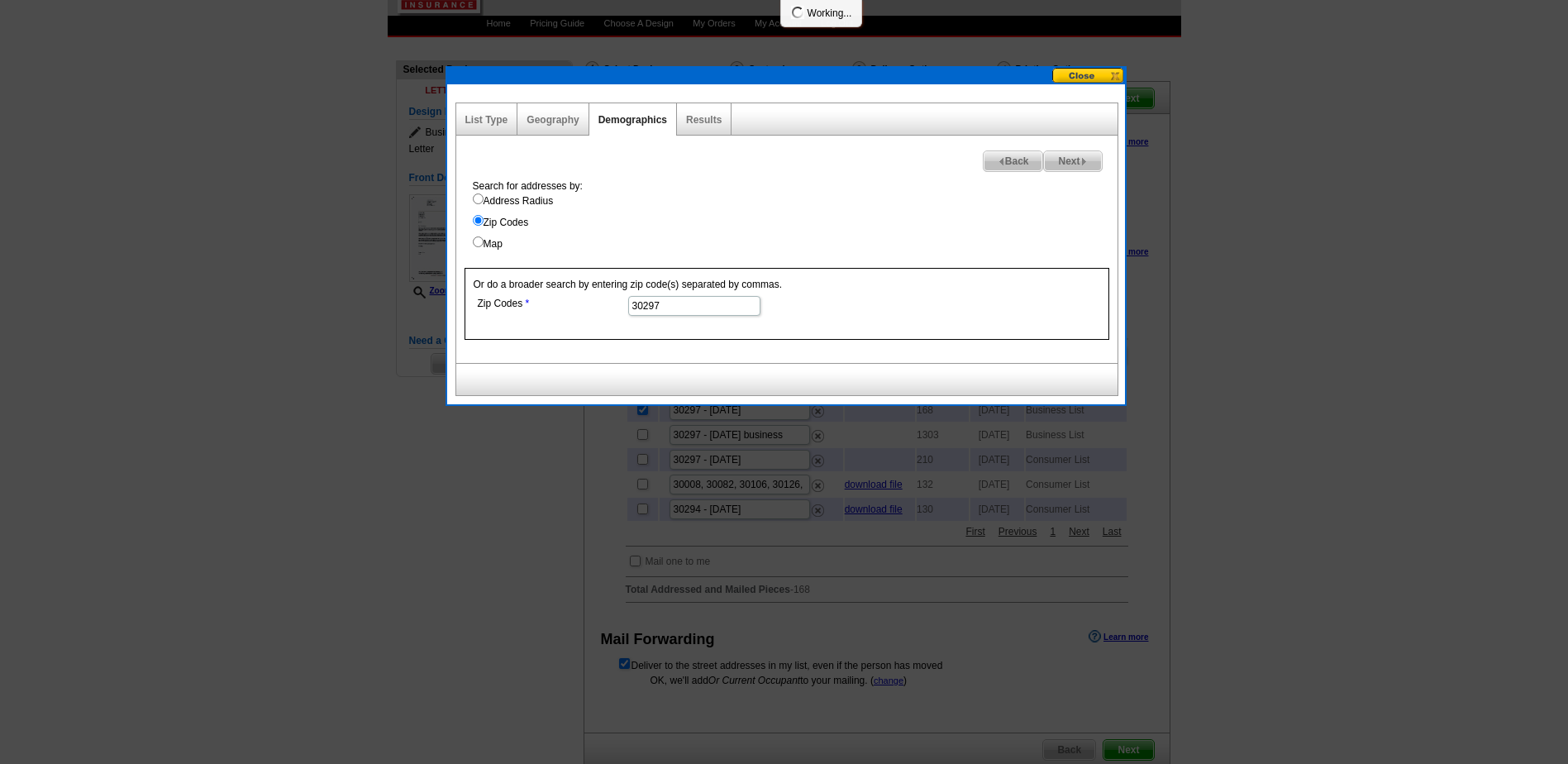
select select
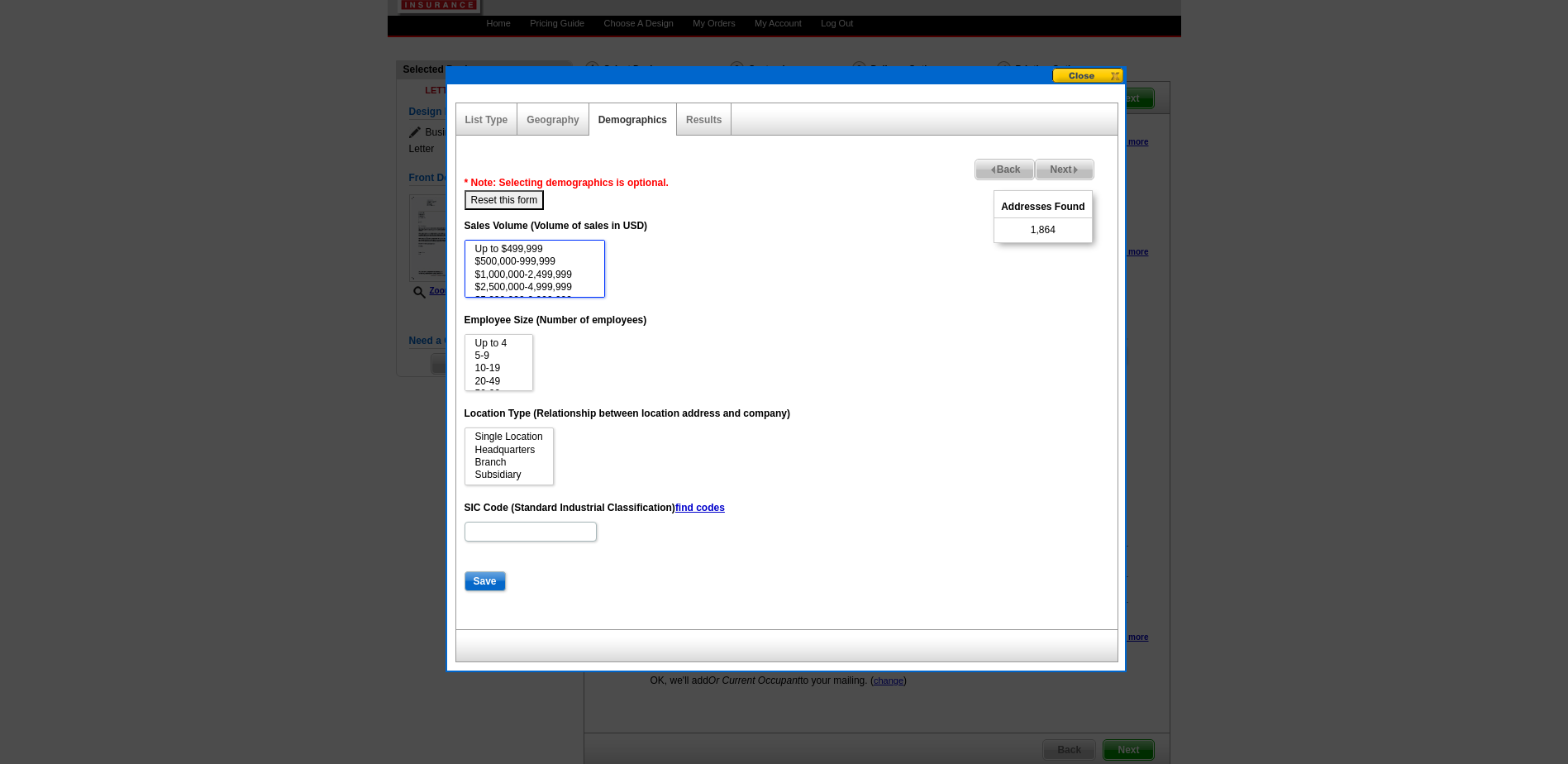
select select "0-499999"
click at [524, 245] on option "Up to $499,999" at bounding box center [535, 250] width 122 height 13
click at [514, 340] on option "Up to 4" at bounding box center [499, 344] width 50 height 13
click at [505, 353] on option "5-9" at bounding box center [499, 356] width 50 height 13
click at [507, 343] on option "Up to 4" at bounding box center [499, 344] width 50 height 13
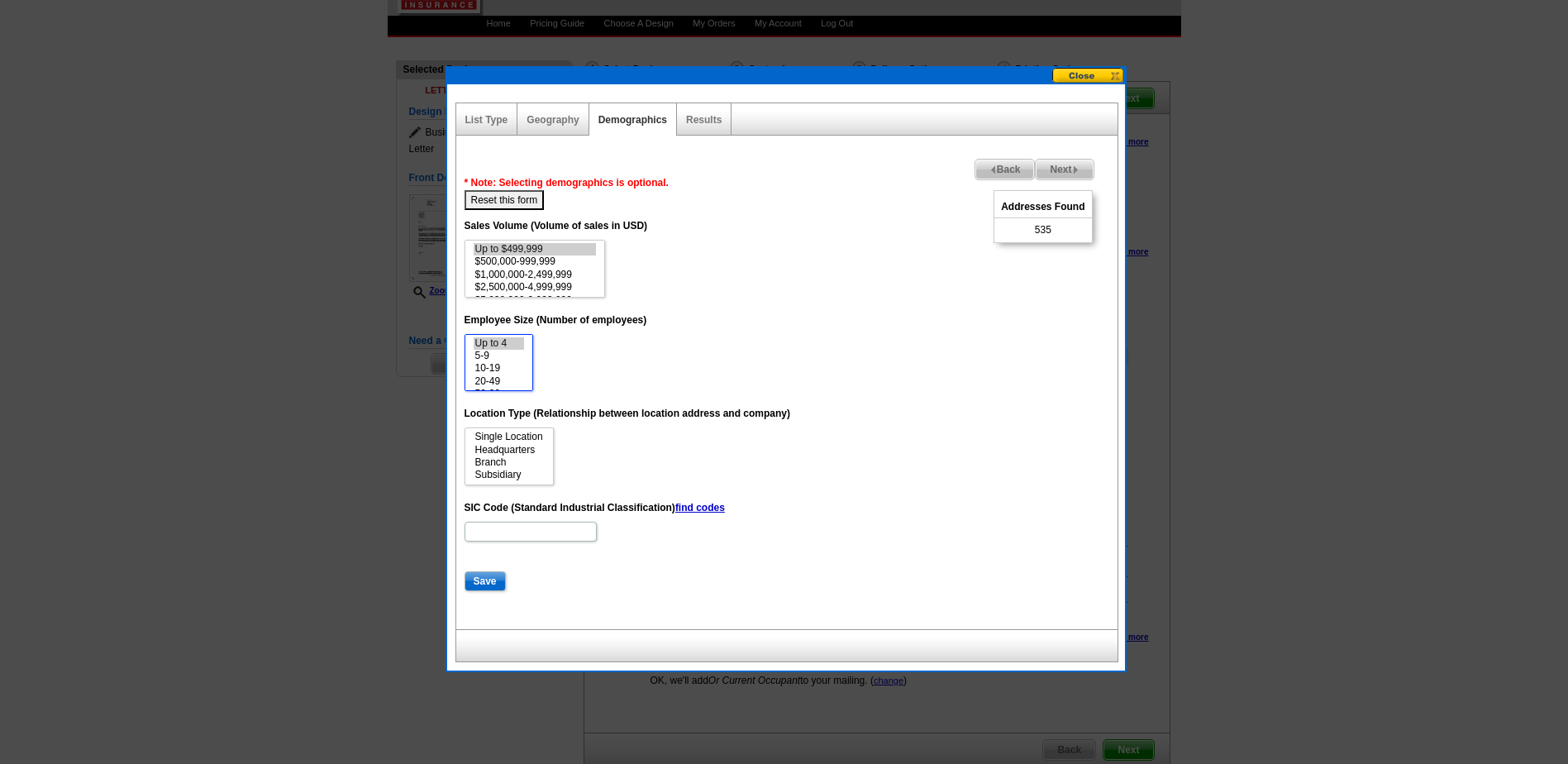
click at [515, 341] on option "Up to 4" at bounding box center [499, 344] width 50 height 13
click at [501, 356] on option "5-9" at bounding box center [499, 356] width 50 height 13
click at [501, 367] on option "10-19" at bounding box center [499, 368] width 50 height 13
click at [500, 382] on option "20-49" at bounding box center [499, 381] width 50 height 13
select select "5-9"
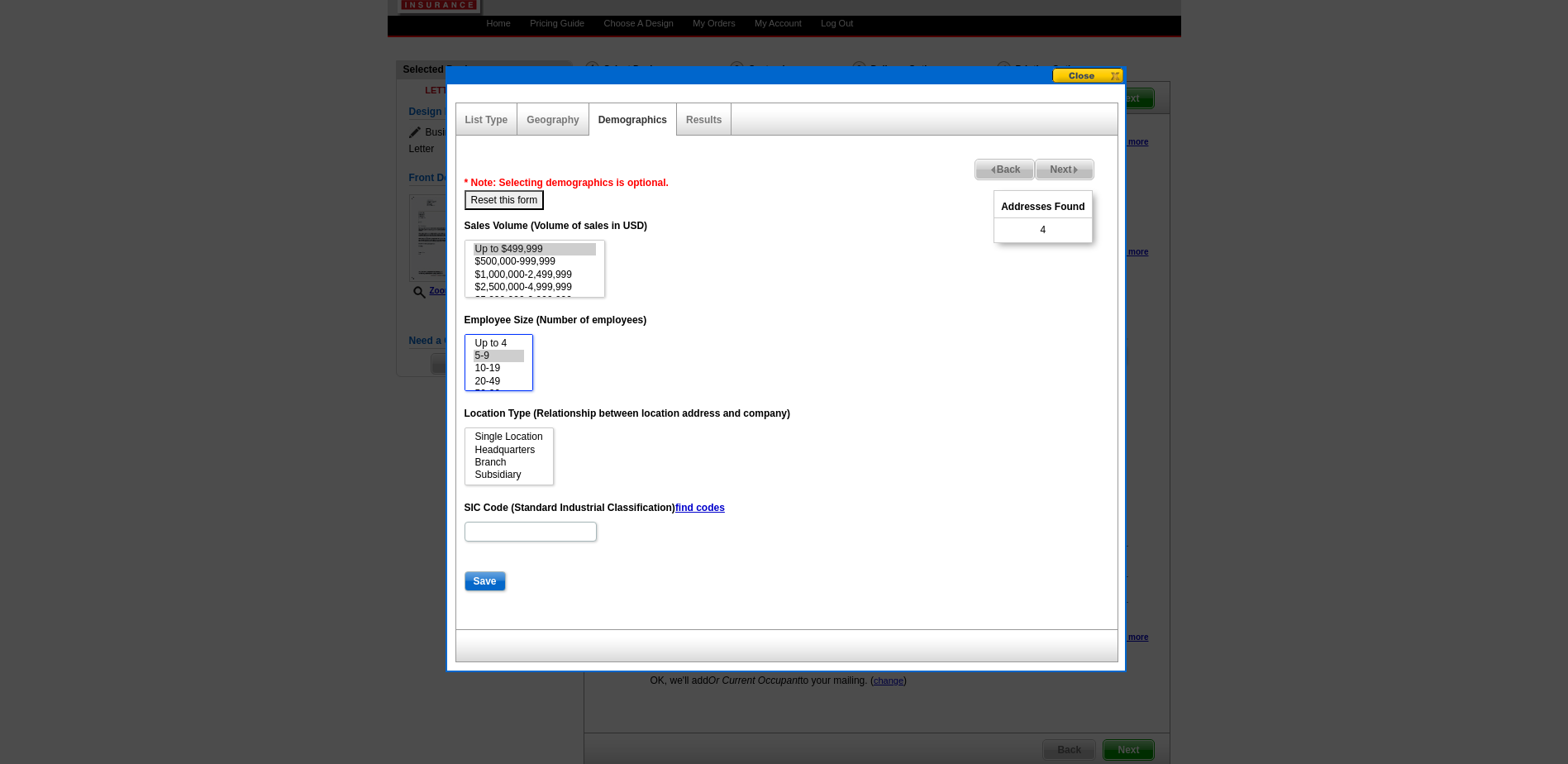
click at [494, 354] on option "5-9" at bounding box center [499, 356] width 50 height 13
click at [1055, 161] on span "Next" at bounding box center [1064, 169] width 57 height 20
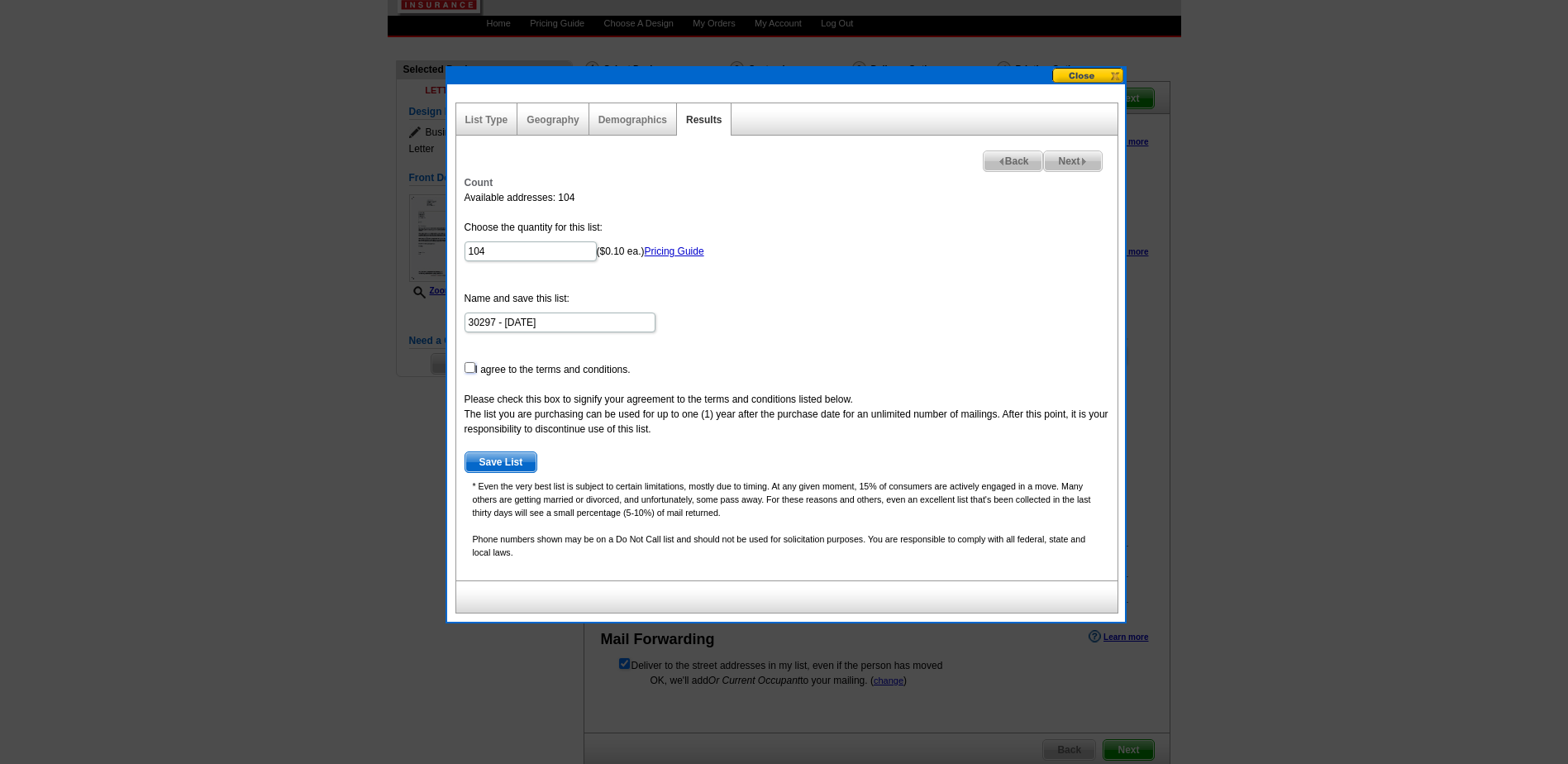
click at [472, 367] on input "checkbox" at bounding box center [470, 367] width 11 height 11
checkbox input "true"
click at [498, 452] on span "Save List" at bounding box center [501, 461] width 72 height 20
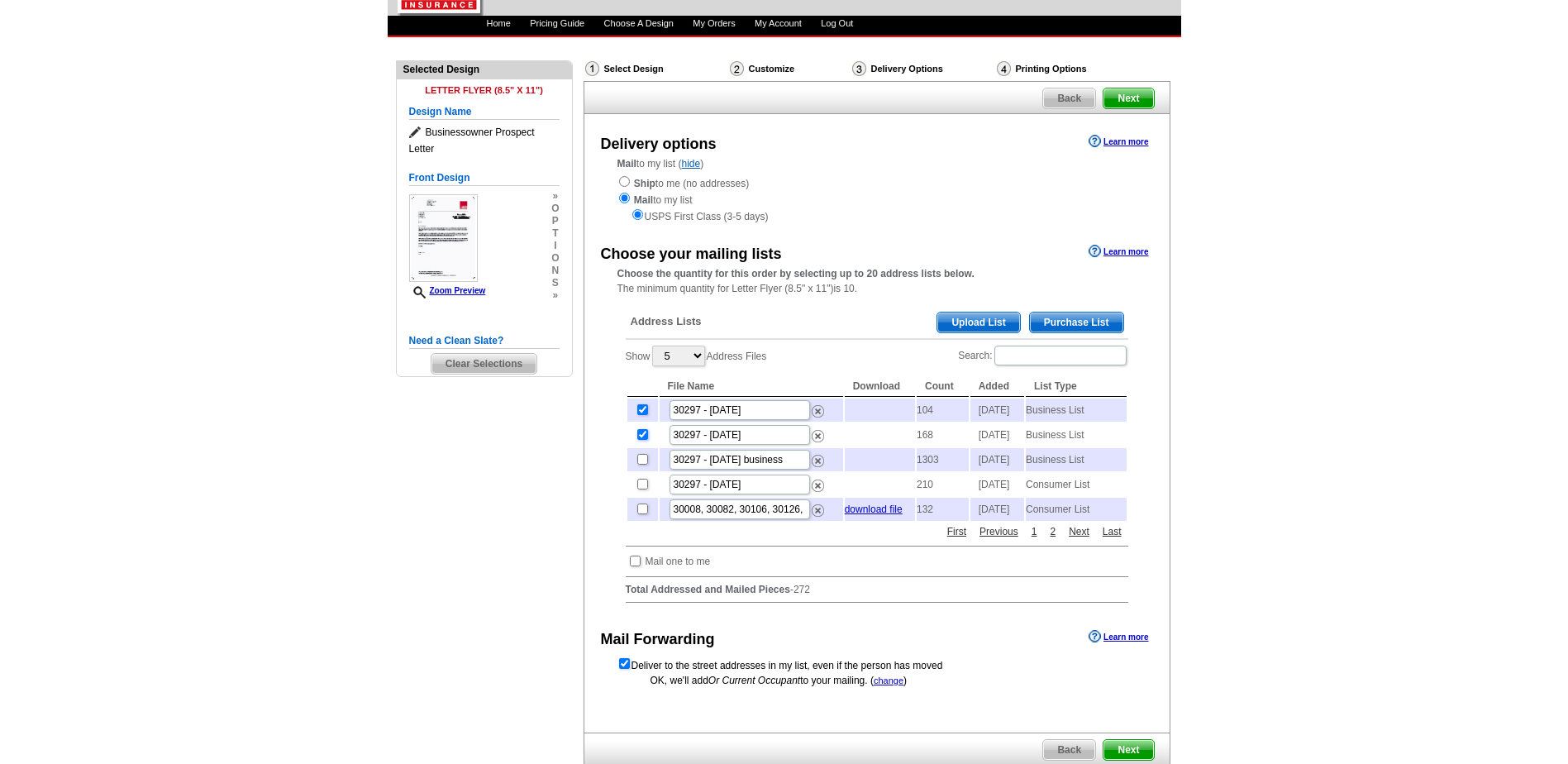
click at [641, 440] on input "checkbox" at bounding box center [642, 434] width 11 height 11
checkbox input "false"
click at [636, 567] on input "checkbox" at bounding box center [635, 561] width 11 height 11
checkbox input "true"
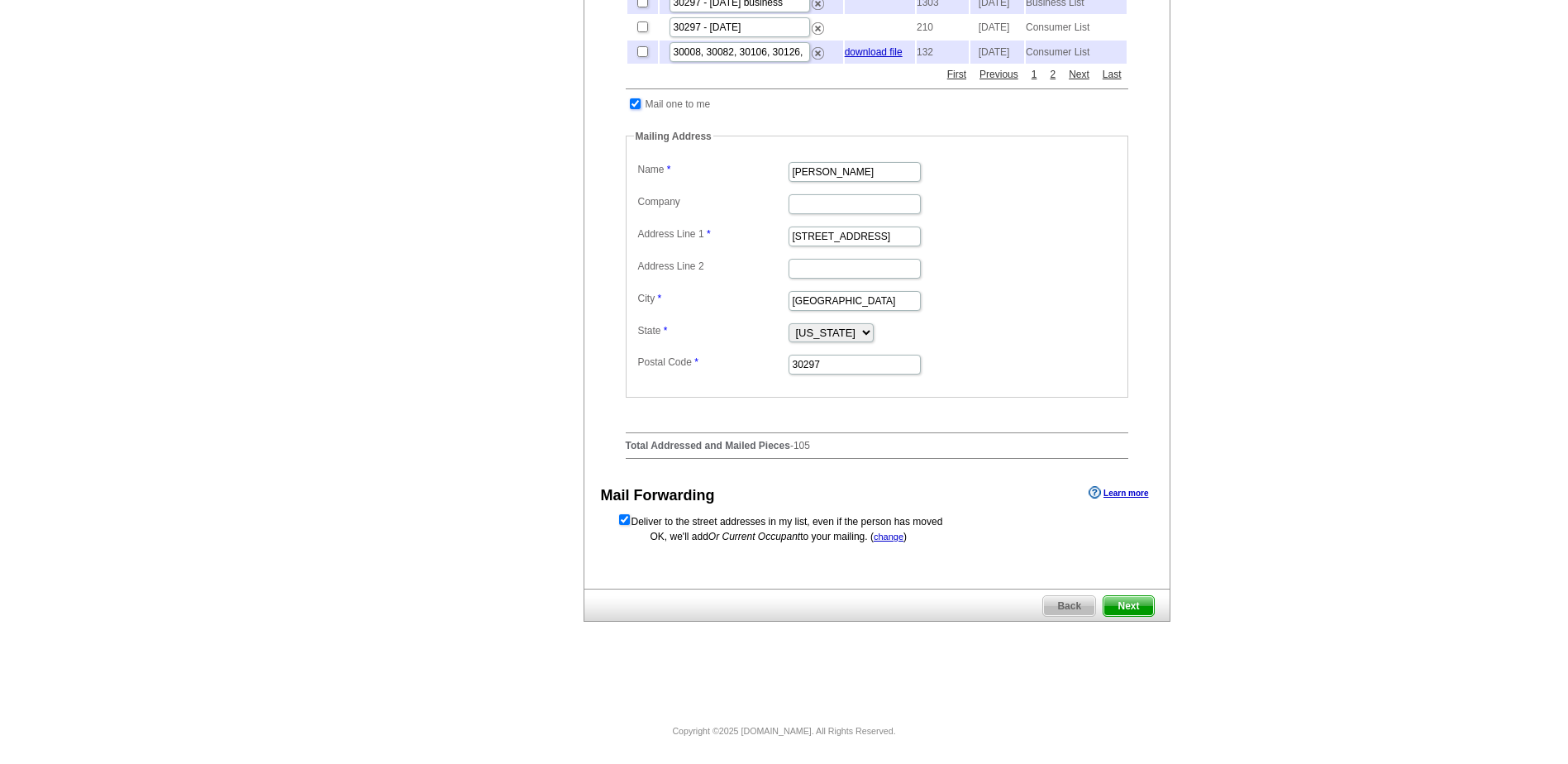
scroll to position [573, 0]
click at [1125, 602] on span "Next" at bounding box center [1128, 606] width 50 height 20
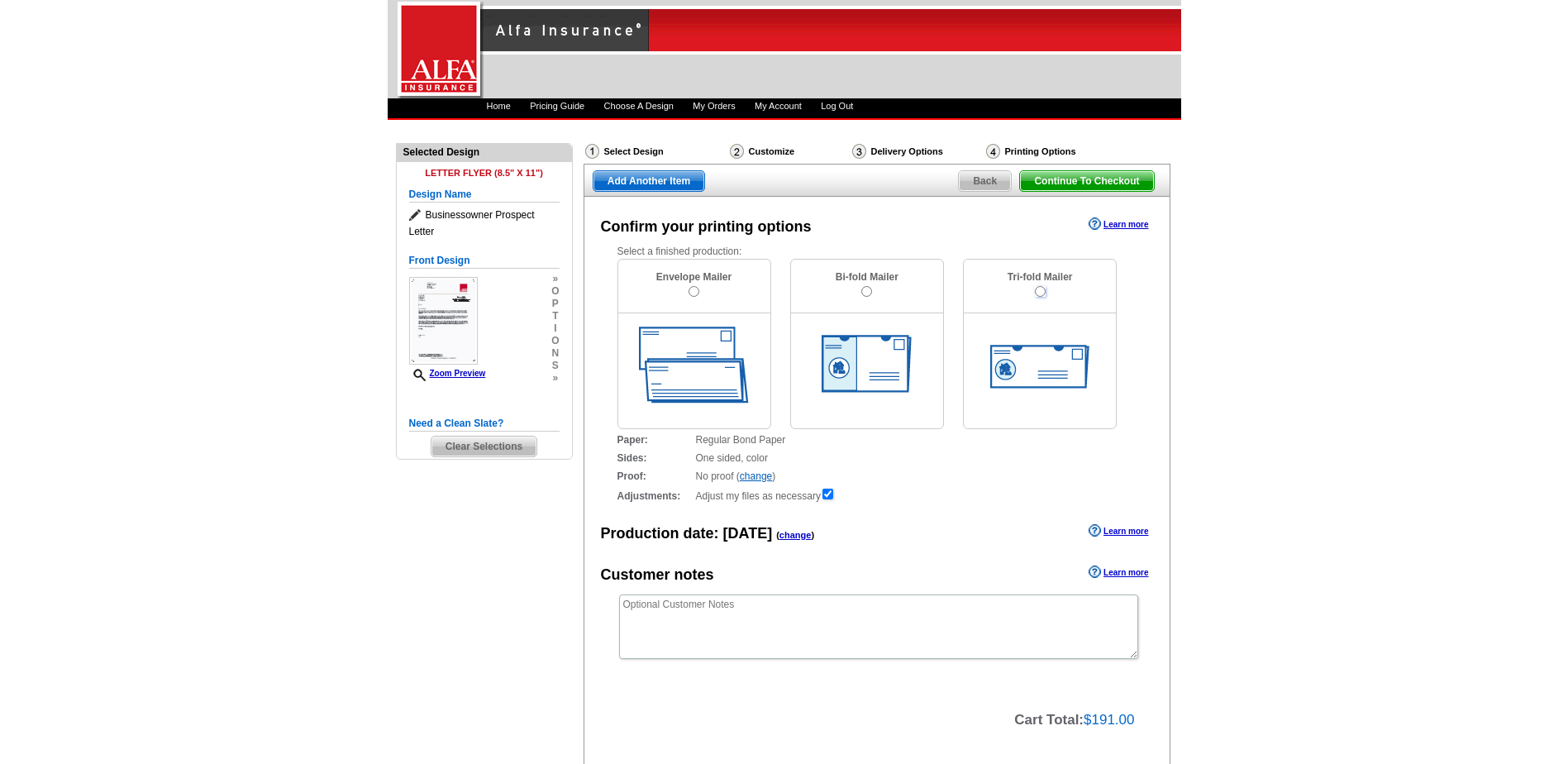
click at [1041, 289] on input "radio" at bounding box center [1040, 291] width 11 height 11
radio input "true"
click at [866, 292] on input "radio" at bounding box center [867, 291] width 11 height 11
radio input "true"
click at [693, 291] on input "radio" at bounding box center [693, 291] width 11 height 11
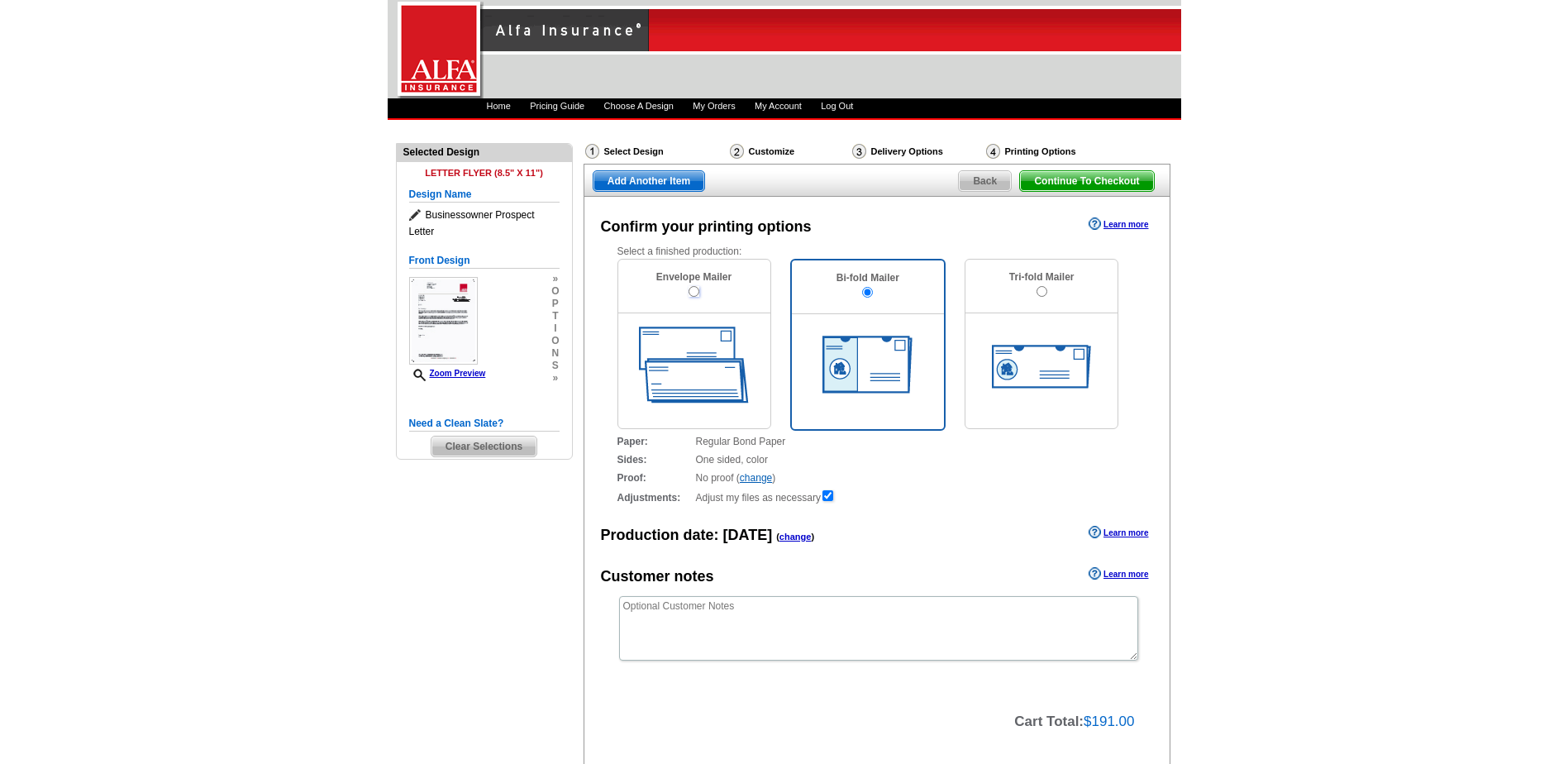
radio input "true"
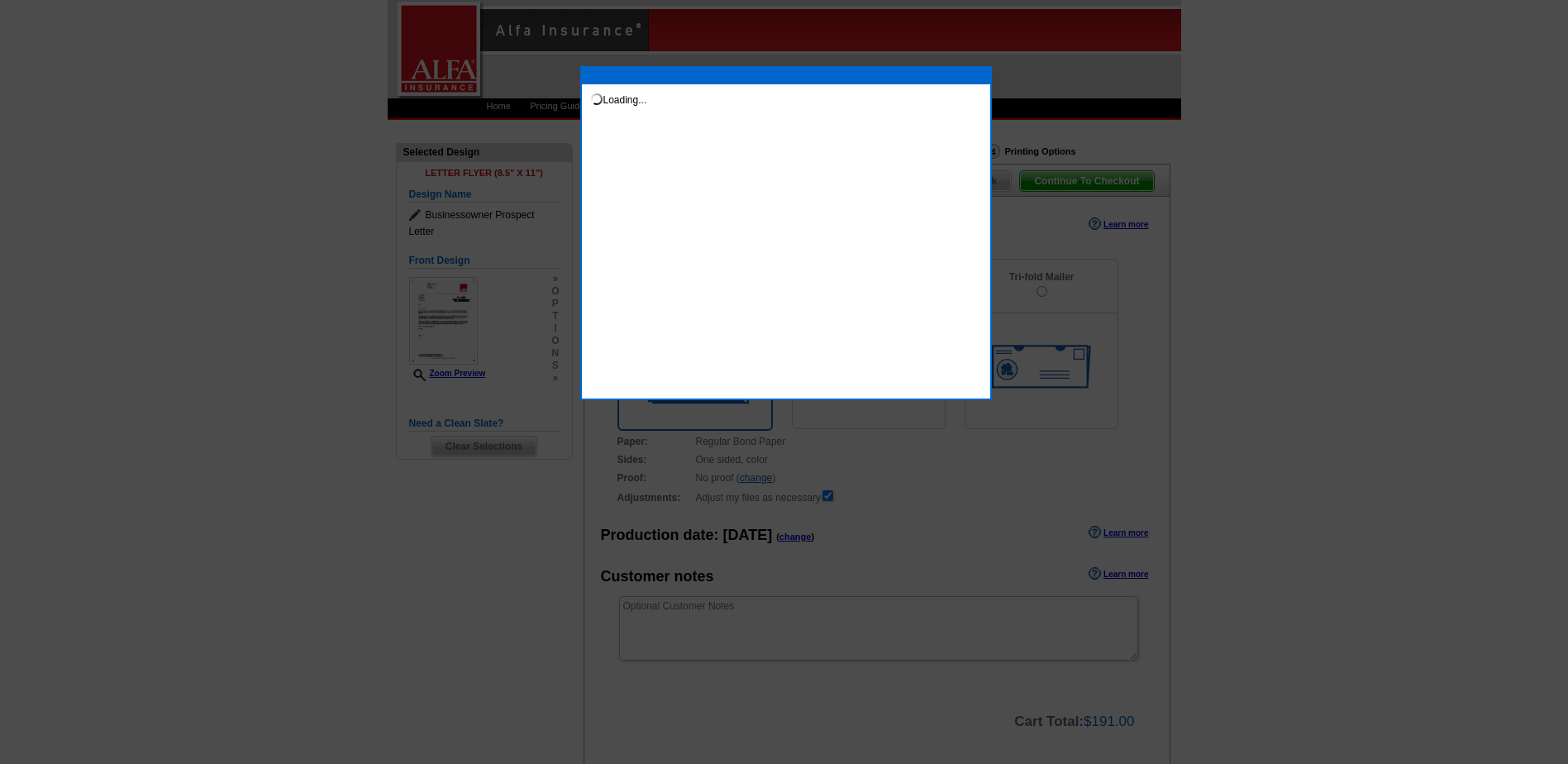
click at [938, 442] on div at bounding box center [784, 382] width 1568 height 764
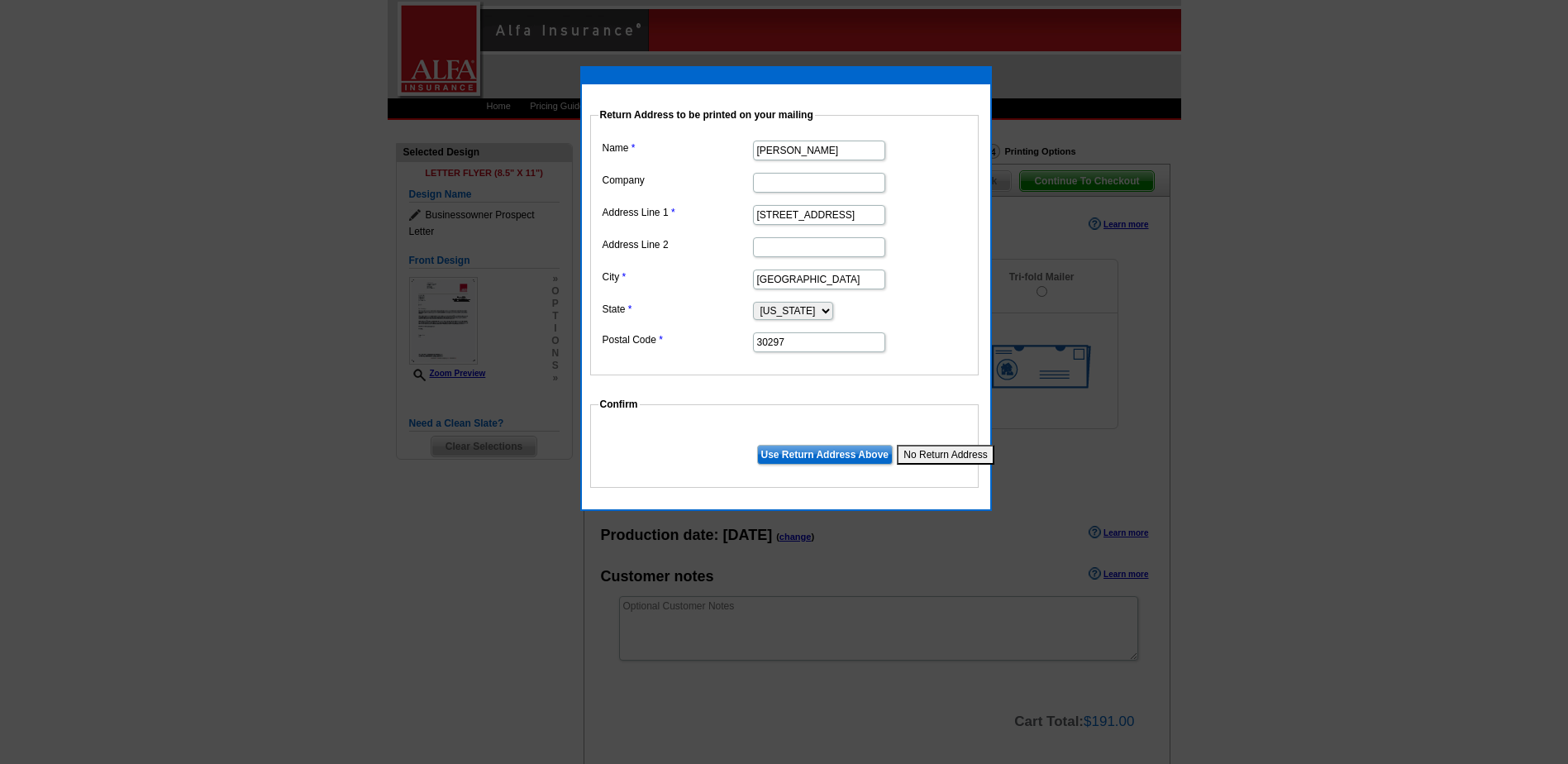
click at [1217, 262] on div at bounding box center [784, 382] width 1568 height 764
click at [810, 455] on input "Use Return Address Above" at bounding box center [825, 455] width 136 height 20
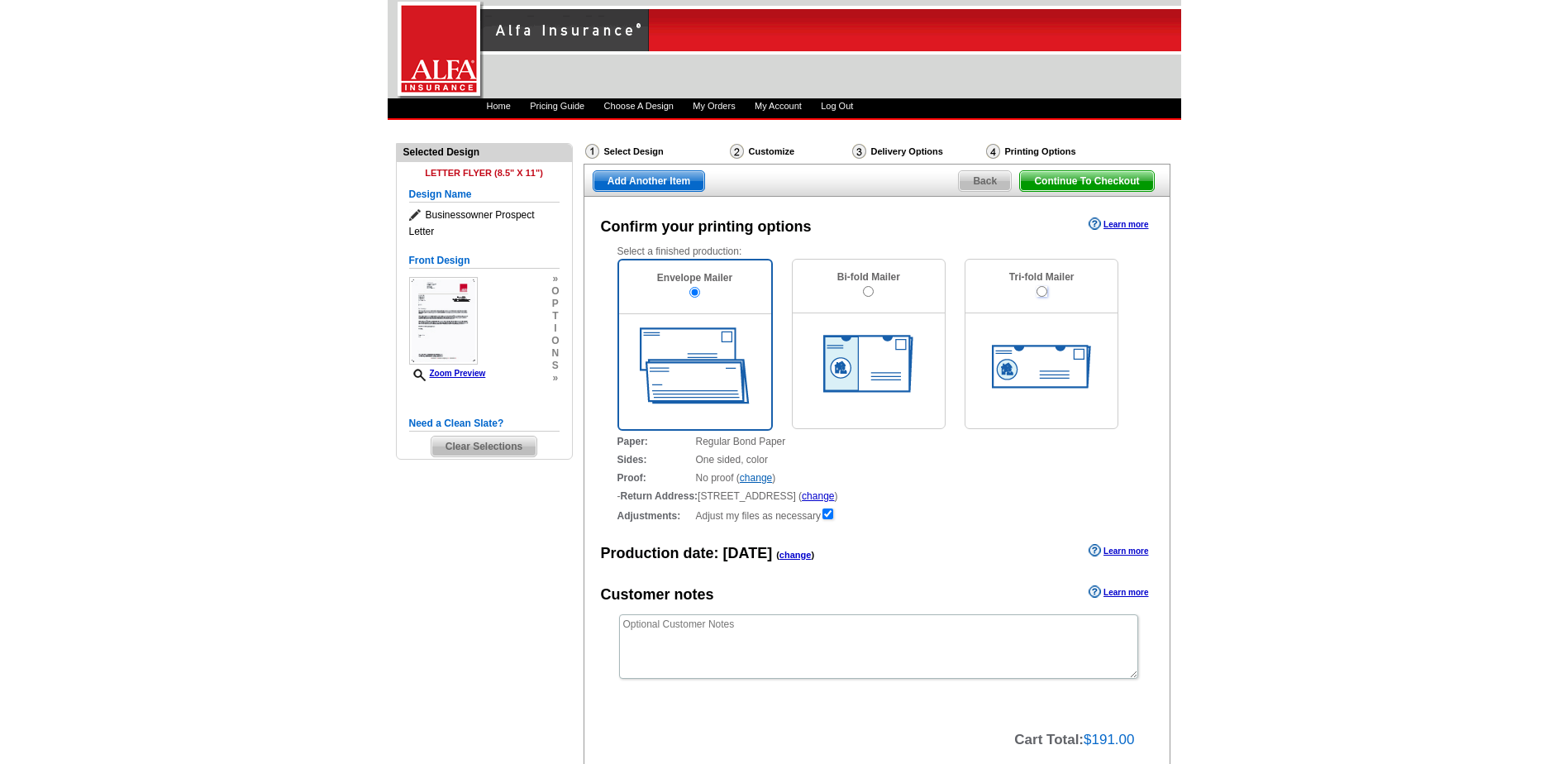
click at [1040, 291] on input "radio" at bounding box center [1042, 291] width 11 height 11
radio input "true"
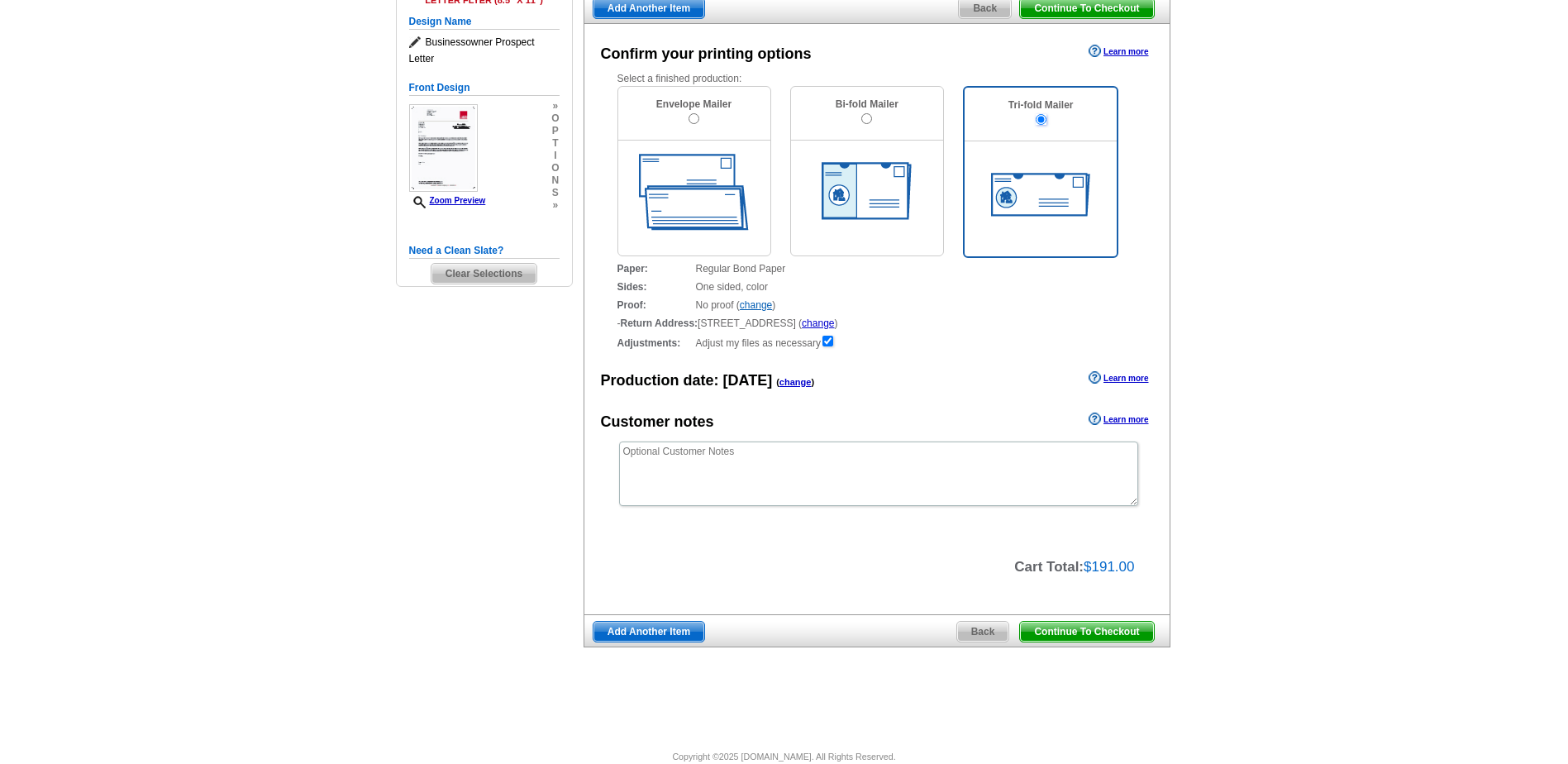
scroll to position [199, 0]
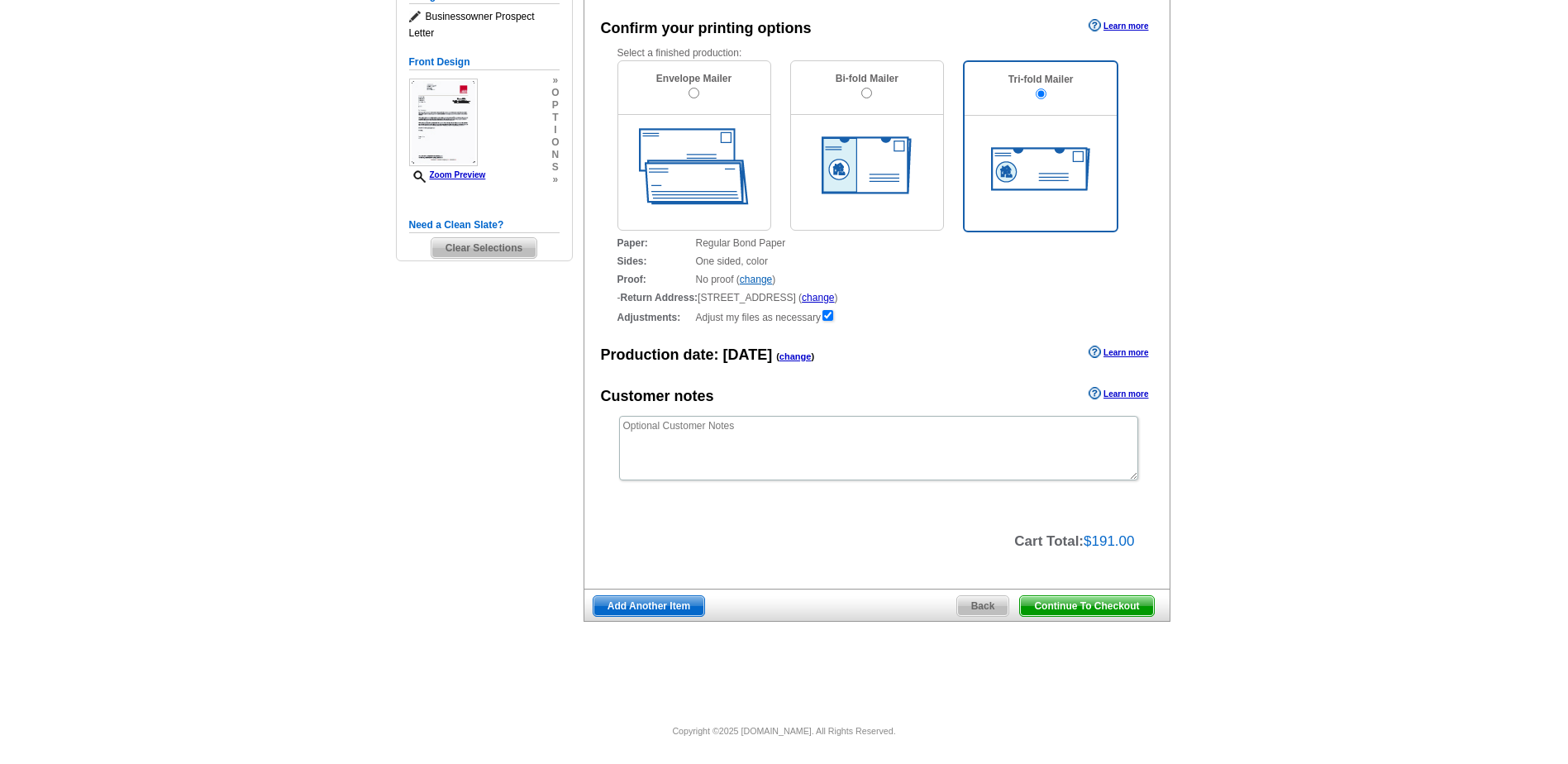
click at [1087, 604] on span "Continue To Checkout" at bounding box center [1086, 606] width 133 height 20
